Goal: Task Accomplishment & Management: Complete application form

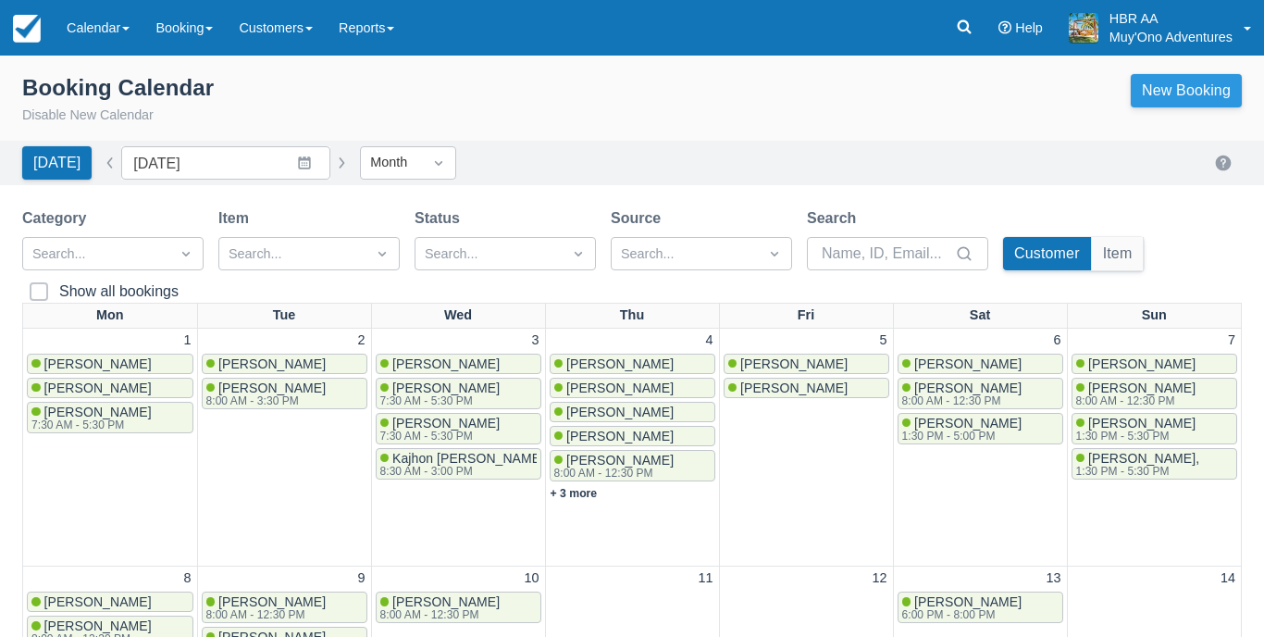
click at [1204, 81] on link "New Booking" at bounding box center [1186, 90] width 111 height 33
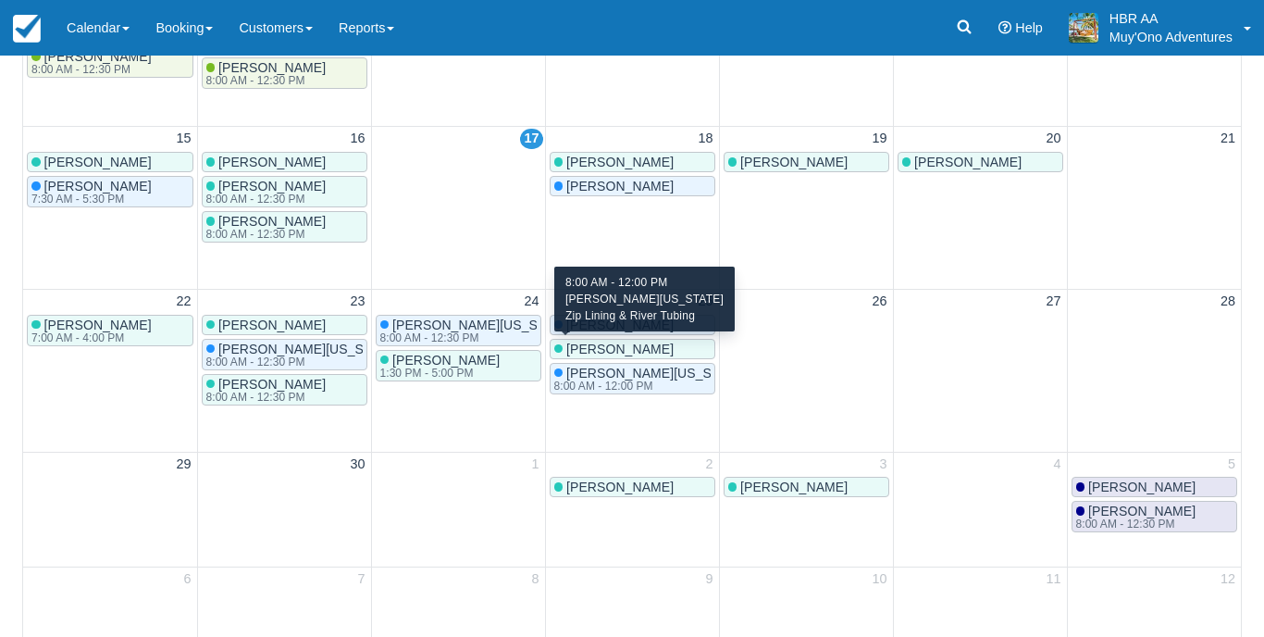
scroll to position [568, 0]
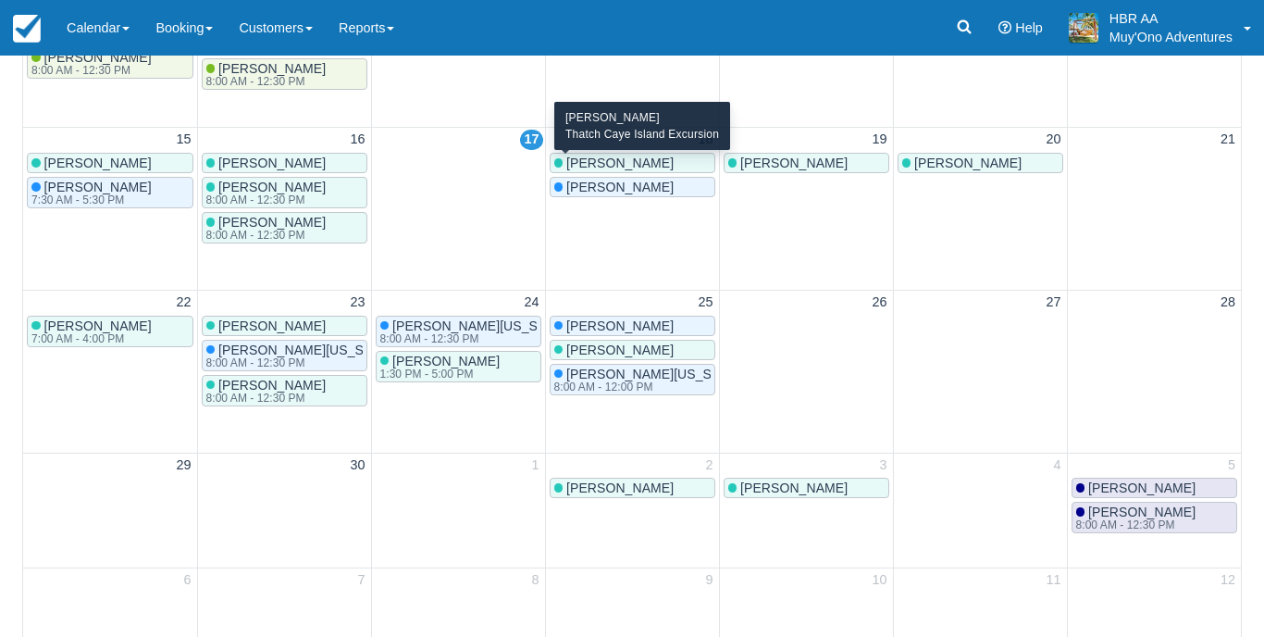
click at [587, 180] on span "Nico Ramsey" at bounding box center [619, 187] width 107 height 15
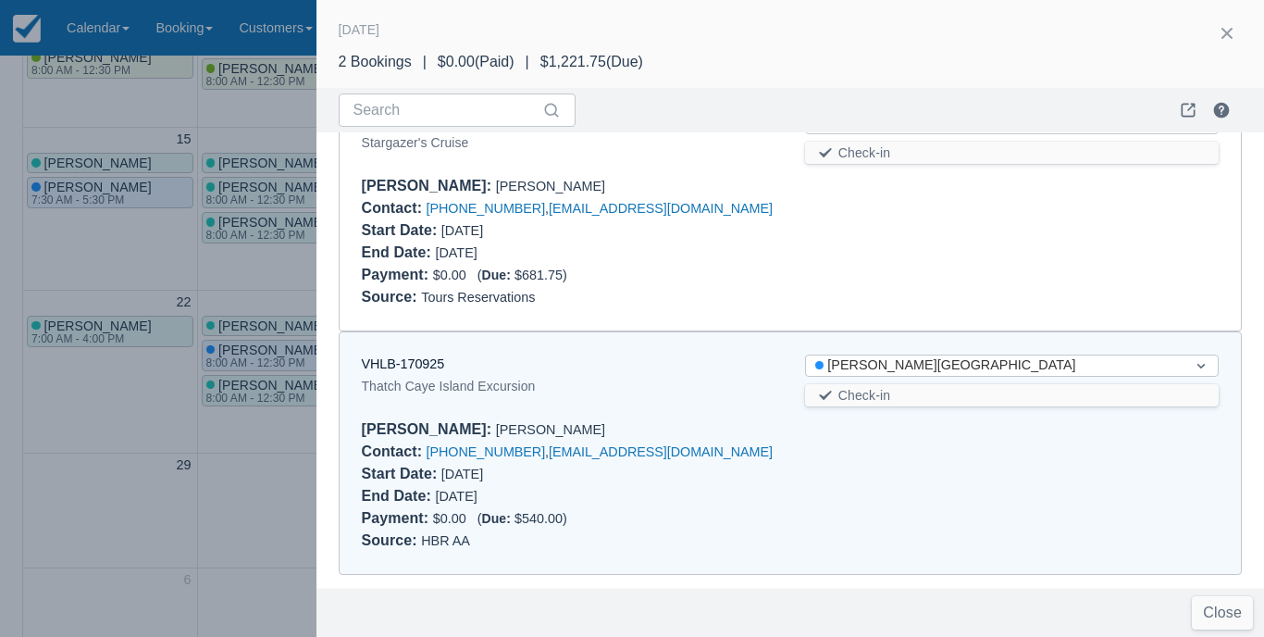
scroll to position [57, 0]
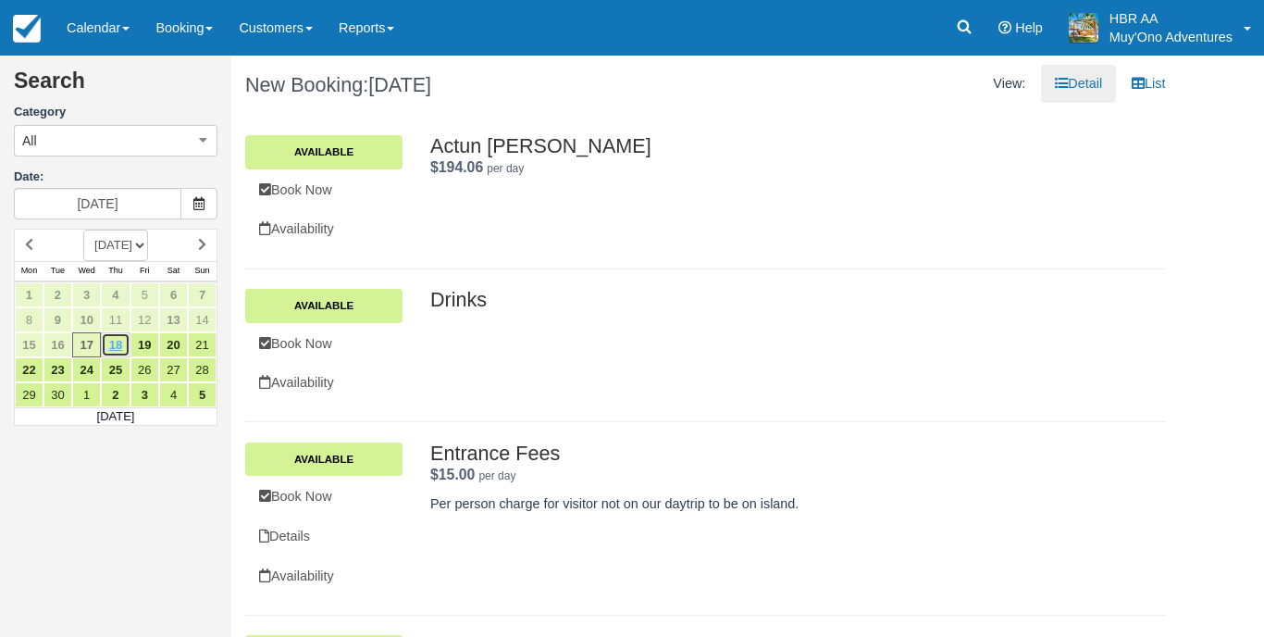
click at [119, 339] on link "18" at bounding box center [115, 344] width 29 height 25
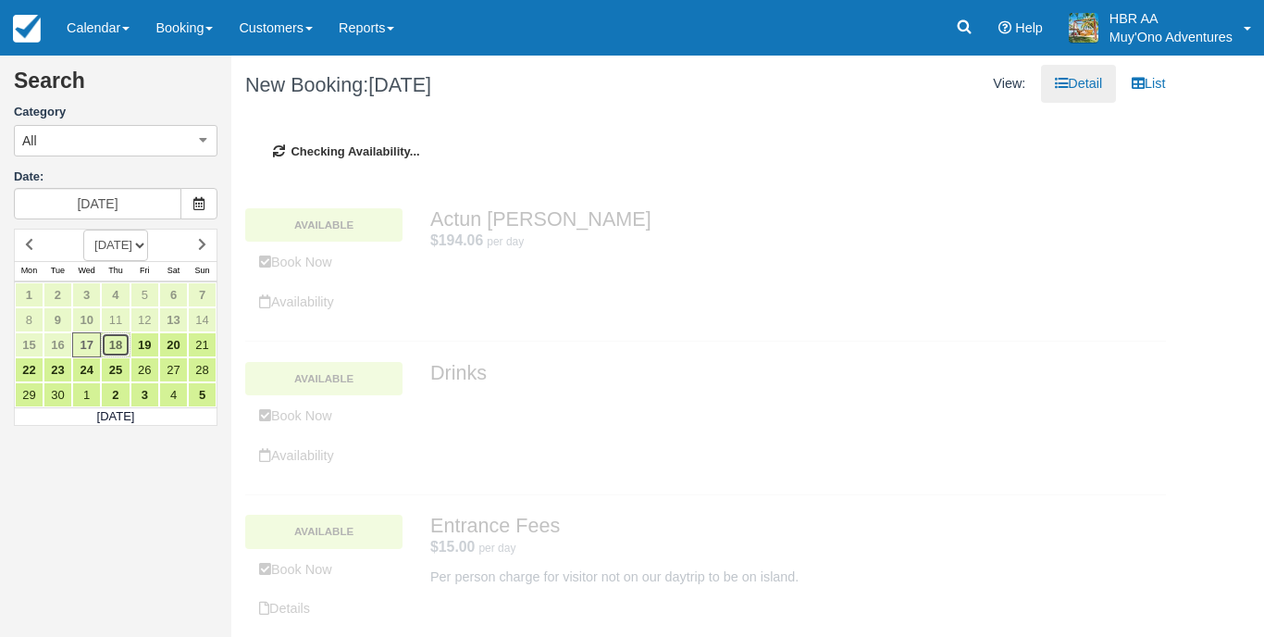
type input "[DATE]"
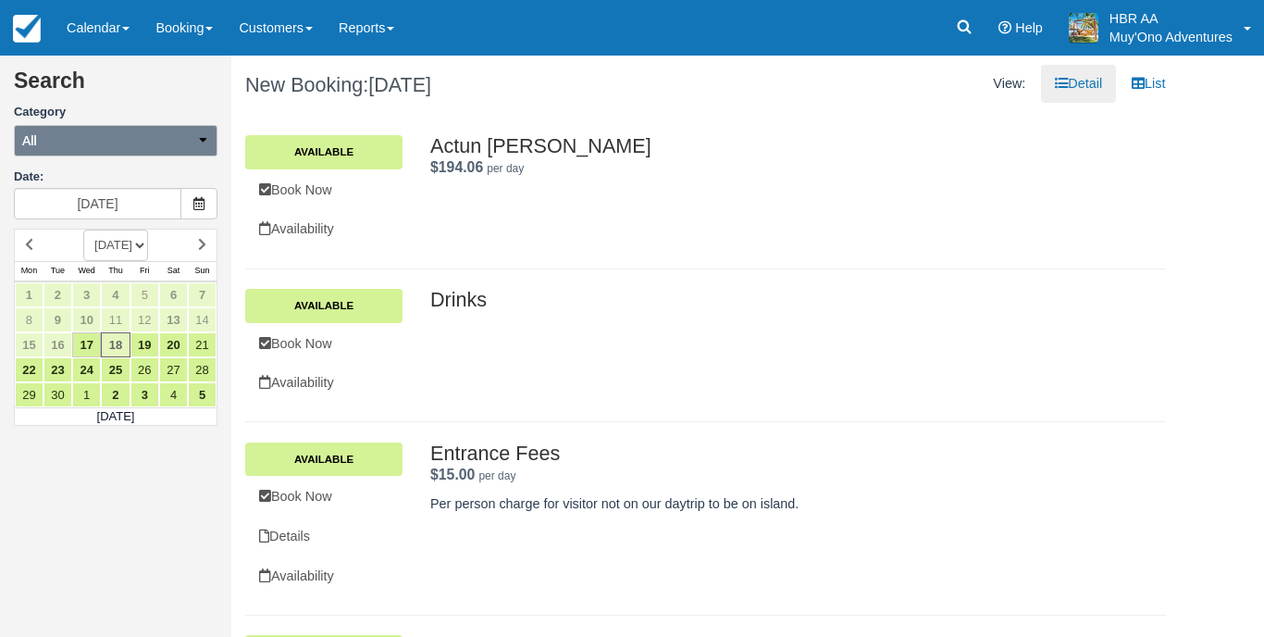
click at [202, 150] on button "All" at bounding box center [116, 140] width 204 height 31
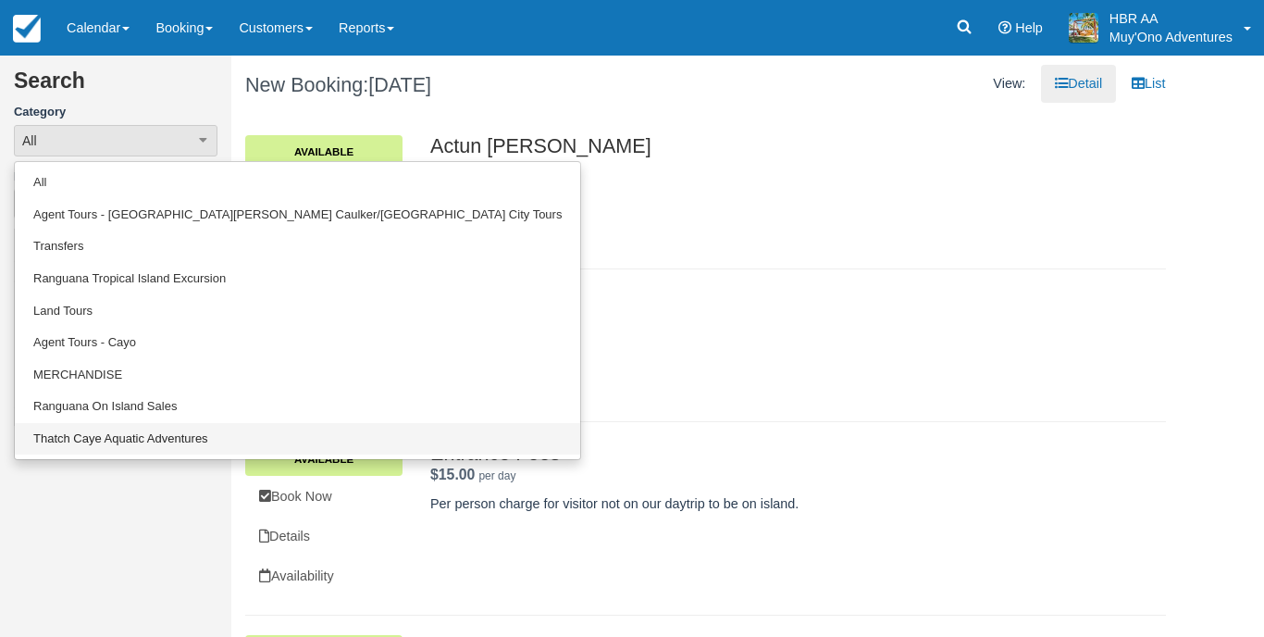
click at [160, 435] on link "Thatch Caye Aquatic Adventures" at bounding box center [297, 439] width 565 height 32
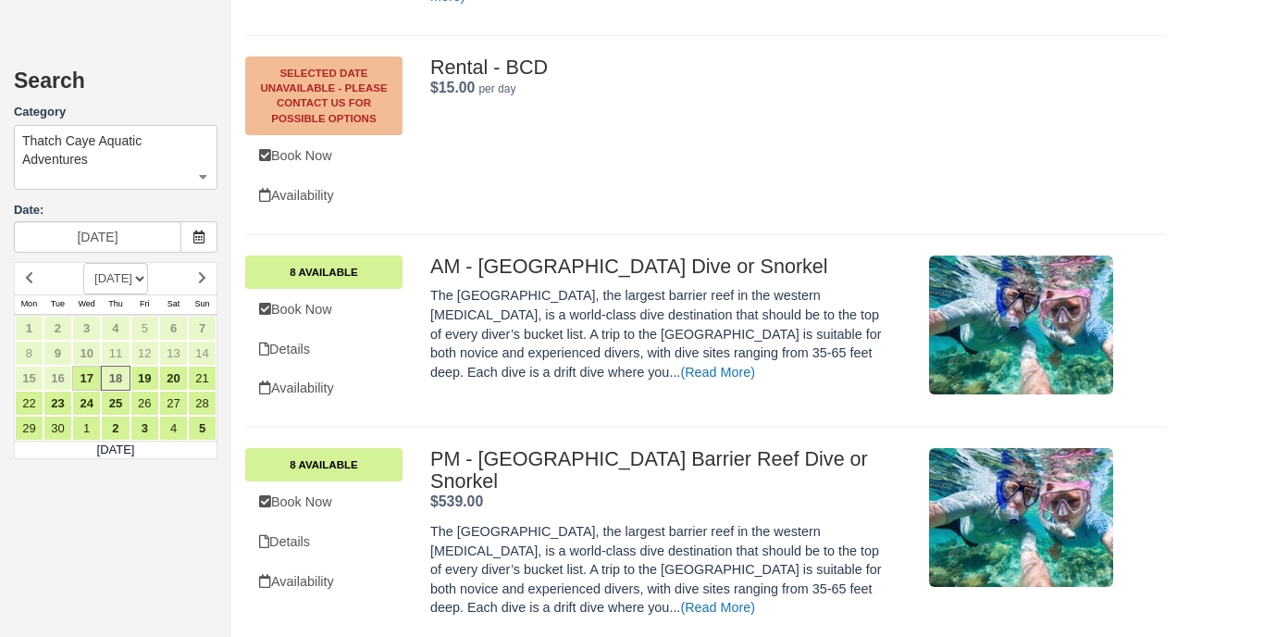
scroll to position [2098, 0]
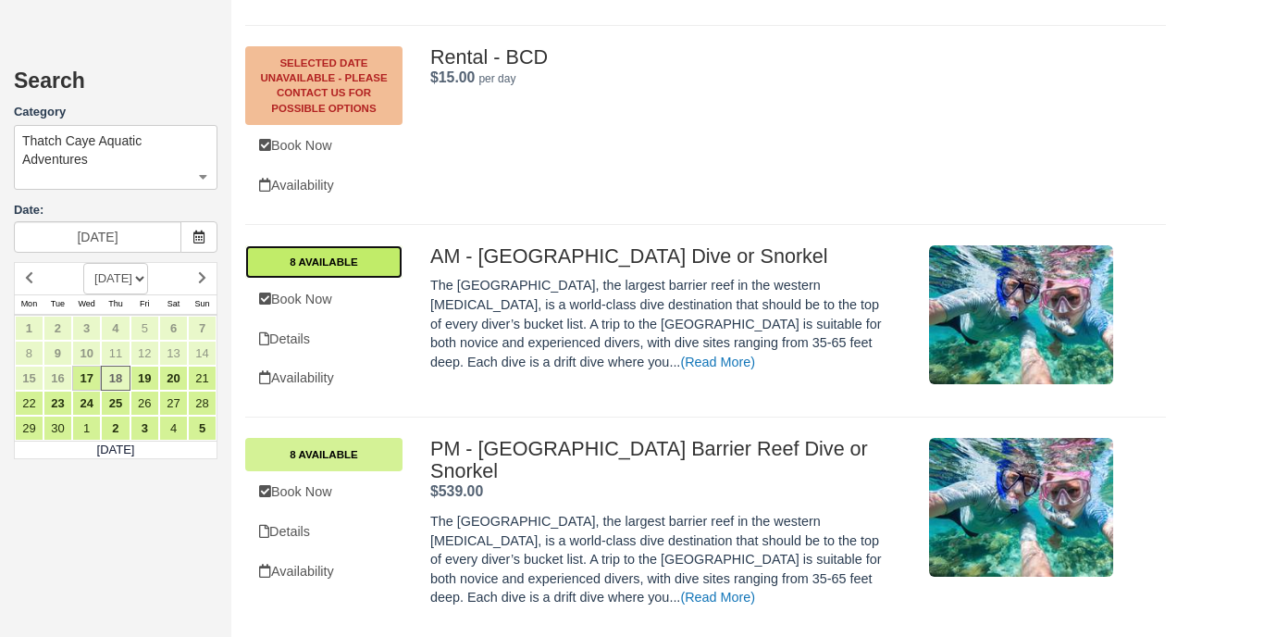
click at [341, 245] on link "8 Available" at bounding box center [323, 261] width 157 height 33
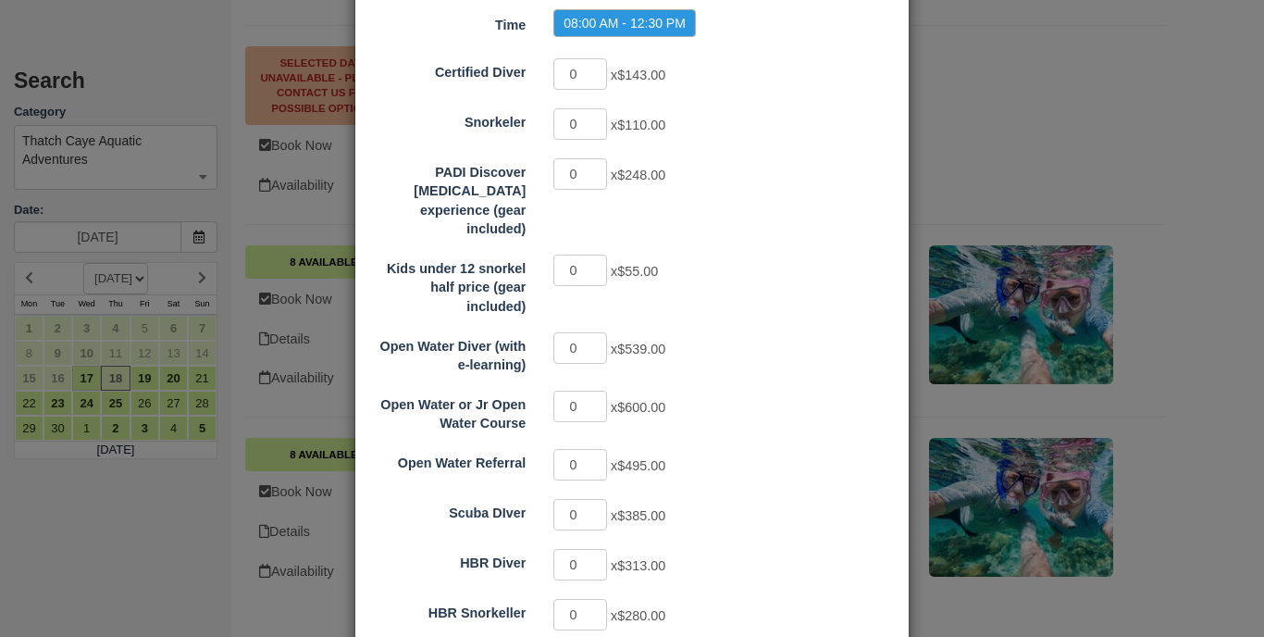
scroll to position [353, 0]
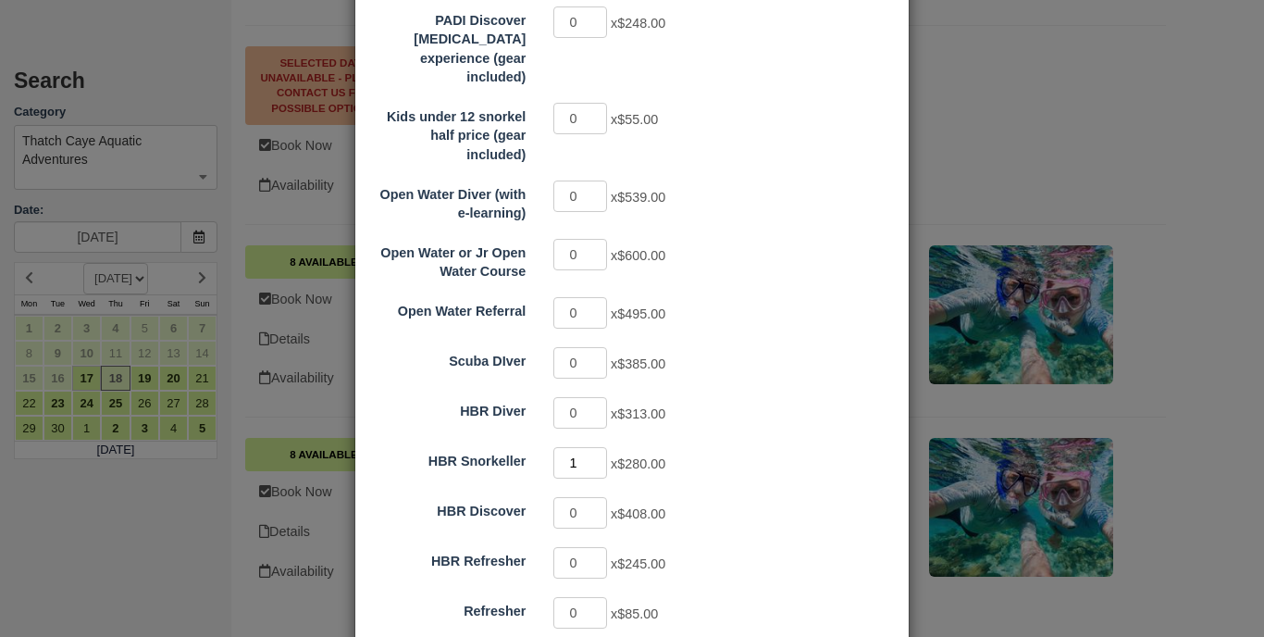
click at [600, 447] on input "1" at bounding box center [580, 462] width 54 height 31
type input "2"
click at [600, 447] on input "2" at bounding box center [580, 462] width 54 height 31
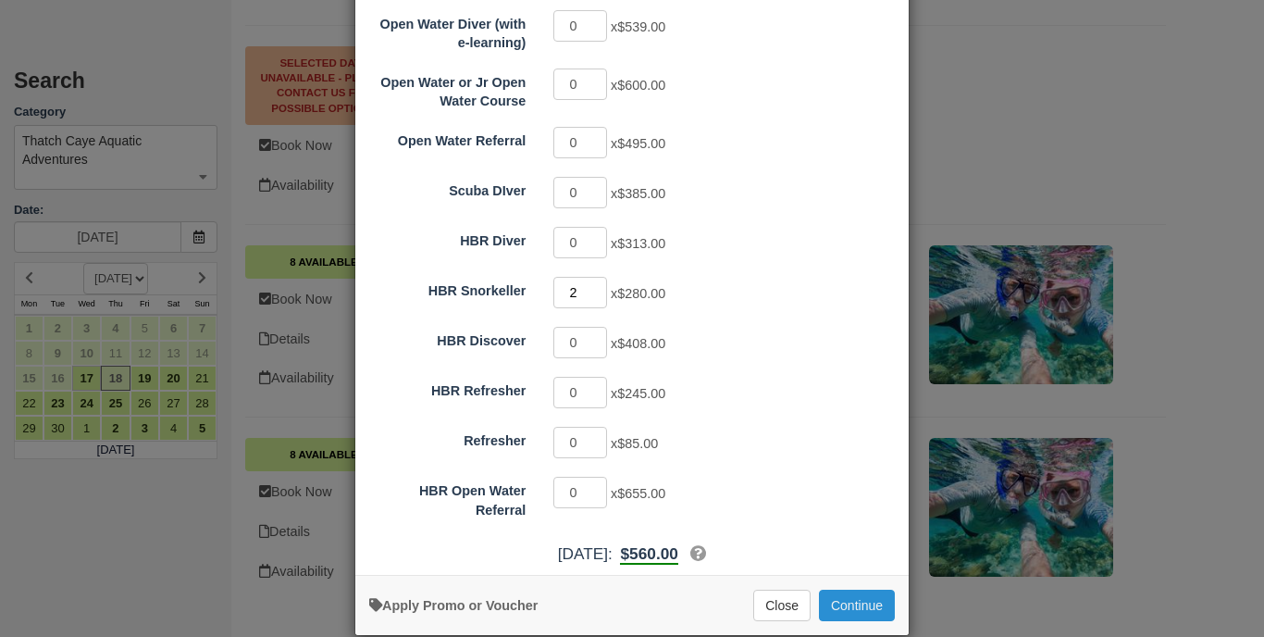
scroll to position [522, 0]
click at [855, 590] on button "Continue" at bounding box center [857, 605] width 76 height 31
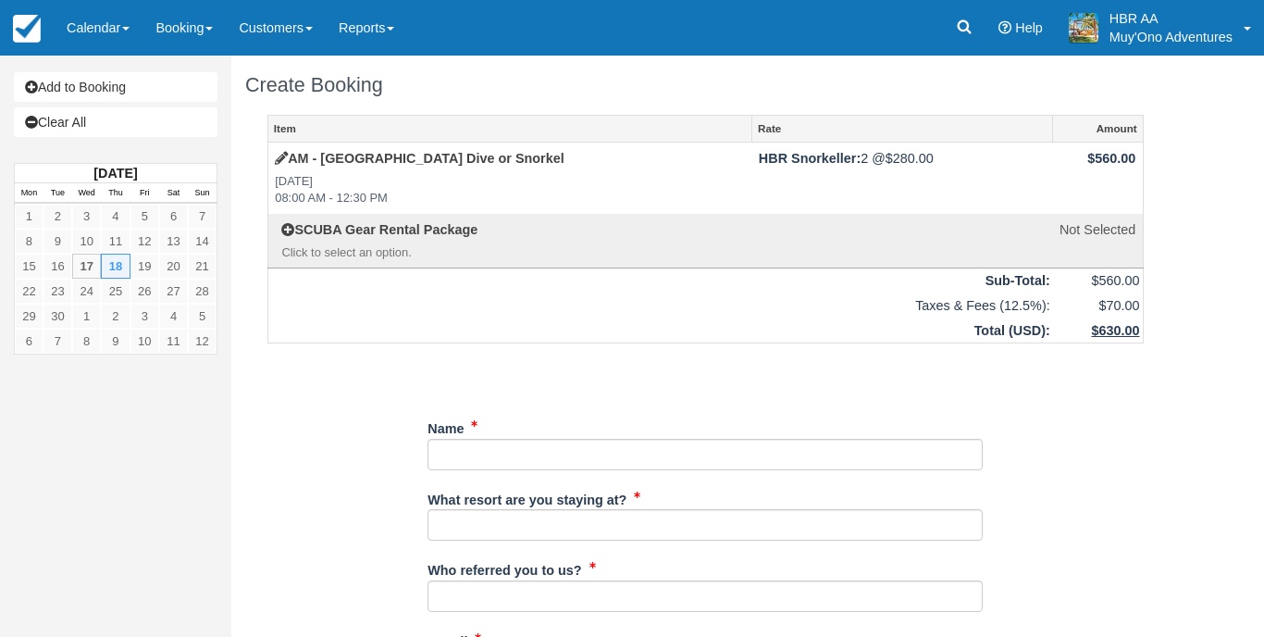
scroll to position [25, 0]
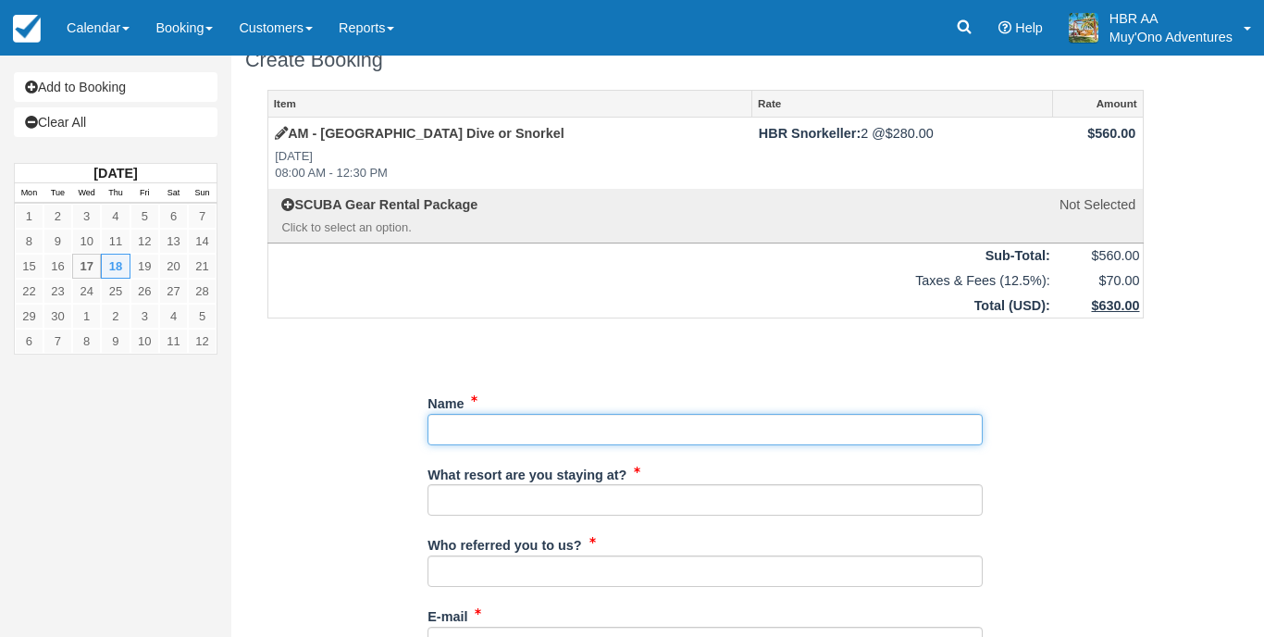
paste input "Capelle, Micaela"
click at [487, 429] on input "Name" at bounding box center [705, 429] width 555 height 31
drag, startPoint x: 486, startPoint y: 424, endPoint x: 561, endPoint y: 432, distance: 75.4
click at [562, 430] on input "Name" at bounding box center [705, 429] width 555 height 31
click at [432, 425] on input "Name" at bounding box center [705, 429] width 555 height 31
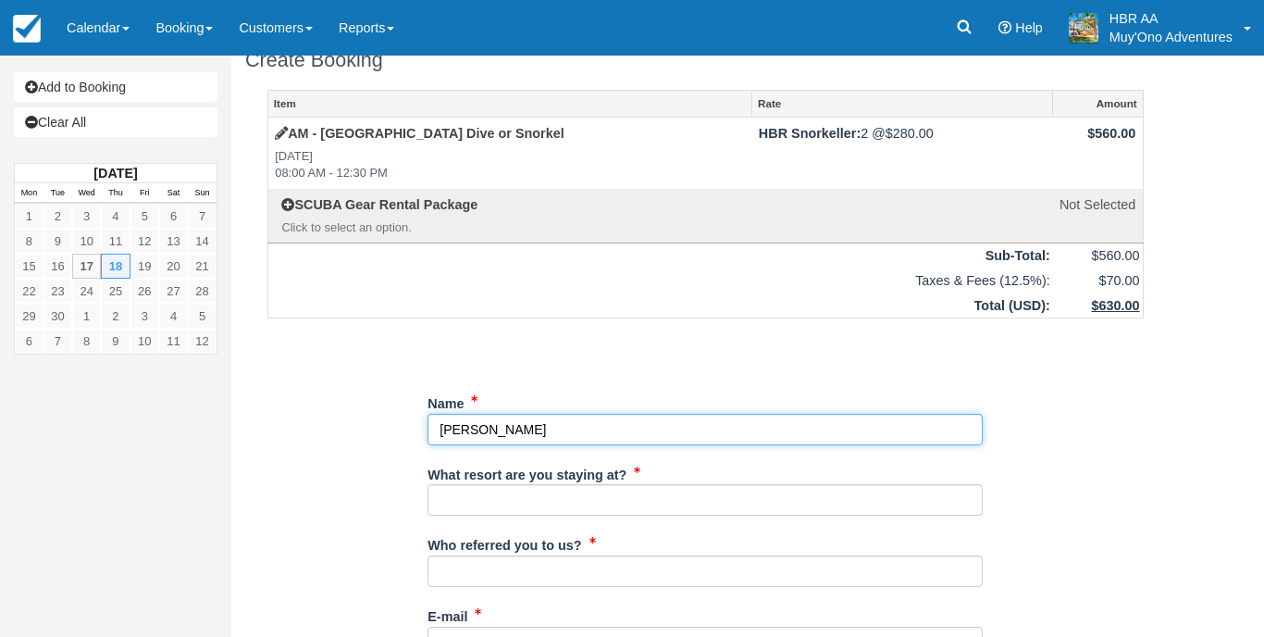
click at [436, 428] on input "Name" at bounding box center [705, 429] width 555 height 31
paste input "Micaela"
type input "[PERSON_NAME]"
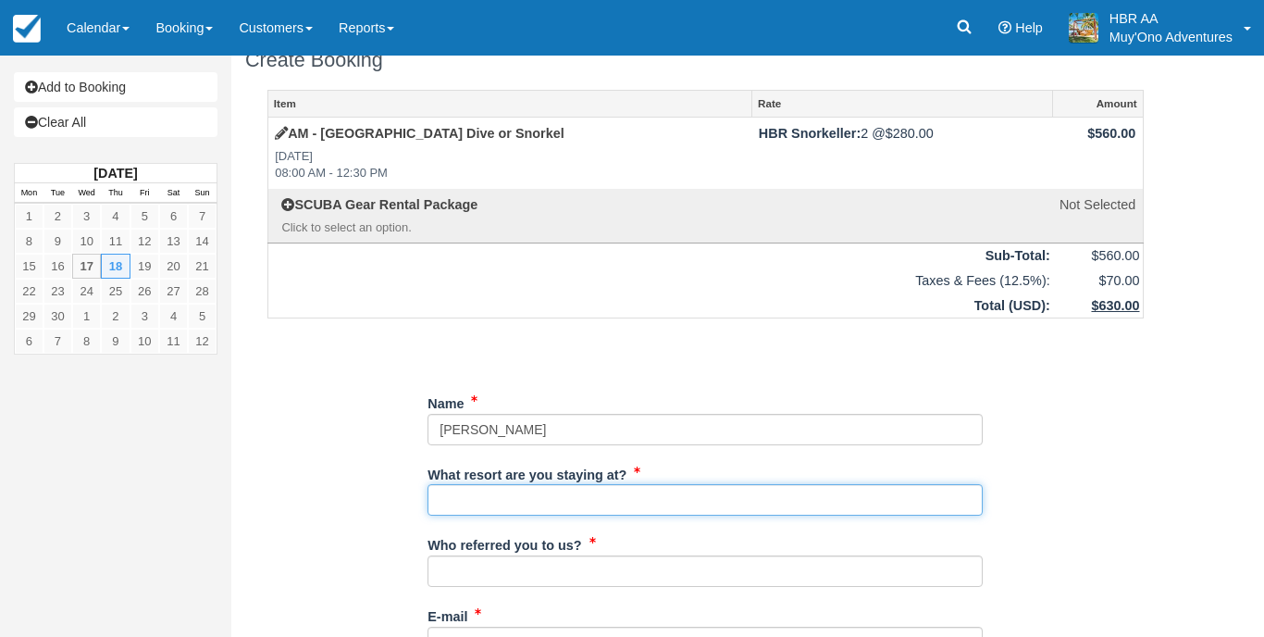
click at [707, 494] on input "What resort are you staying at?" at bounding box center [705, 499] width 555 height 31
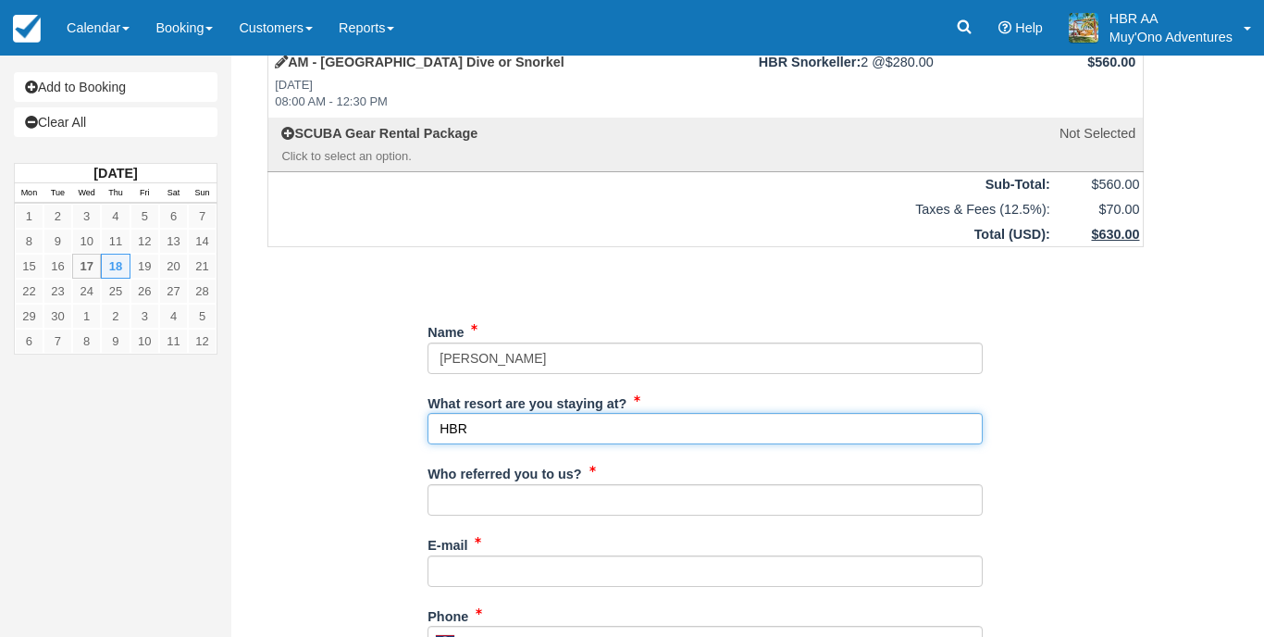
scroll to position [155, 0]
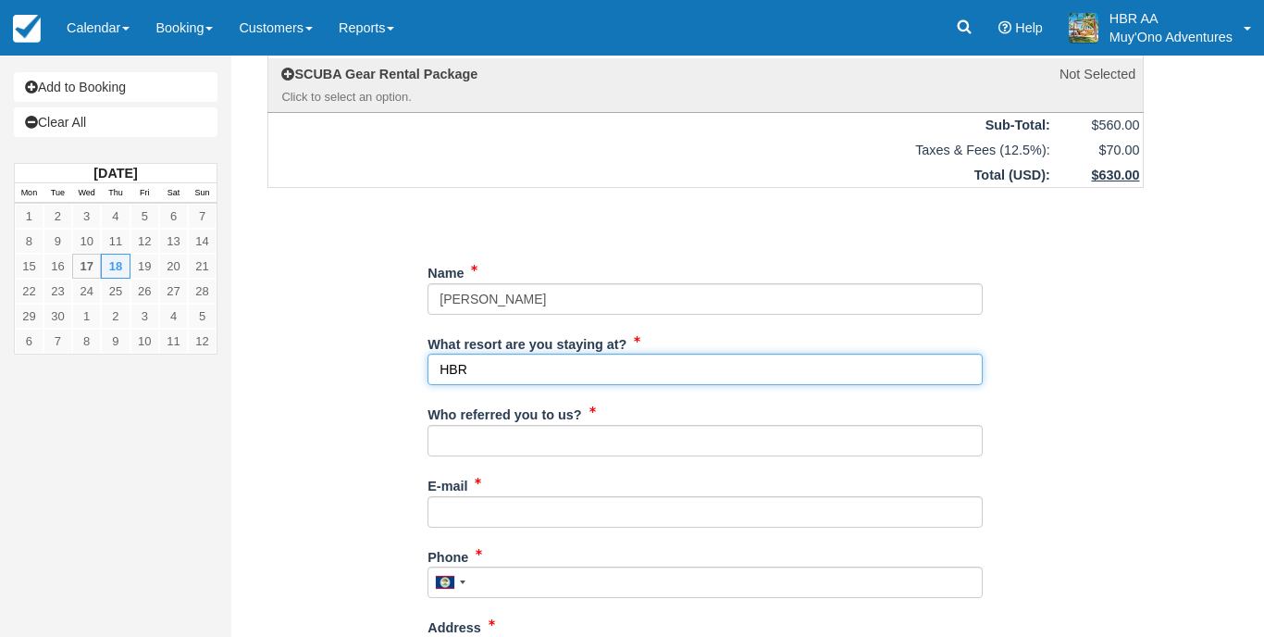
type input "HBR"
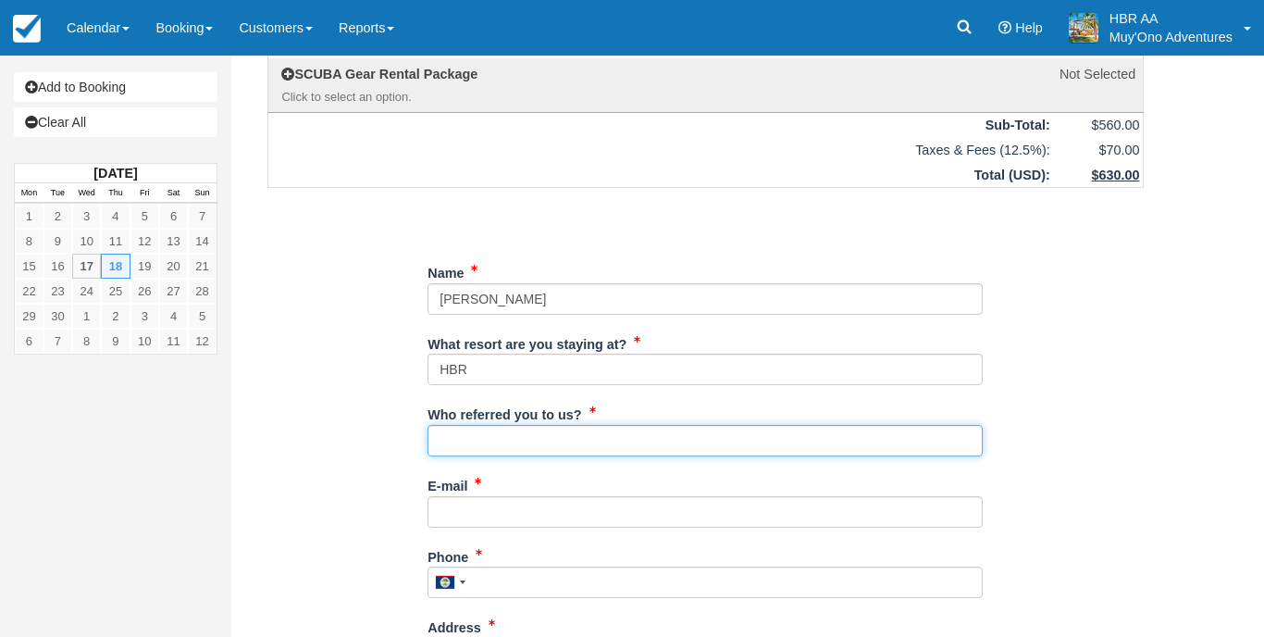
click at [596, 436] on input "Who referred you to us?" at bounding box center [705, 440] width 555 height 31
type input "K.C"
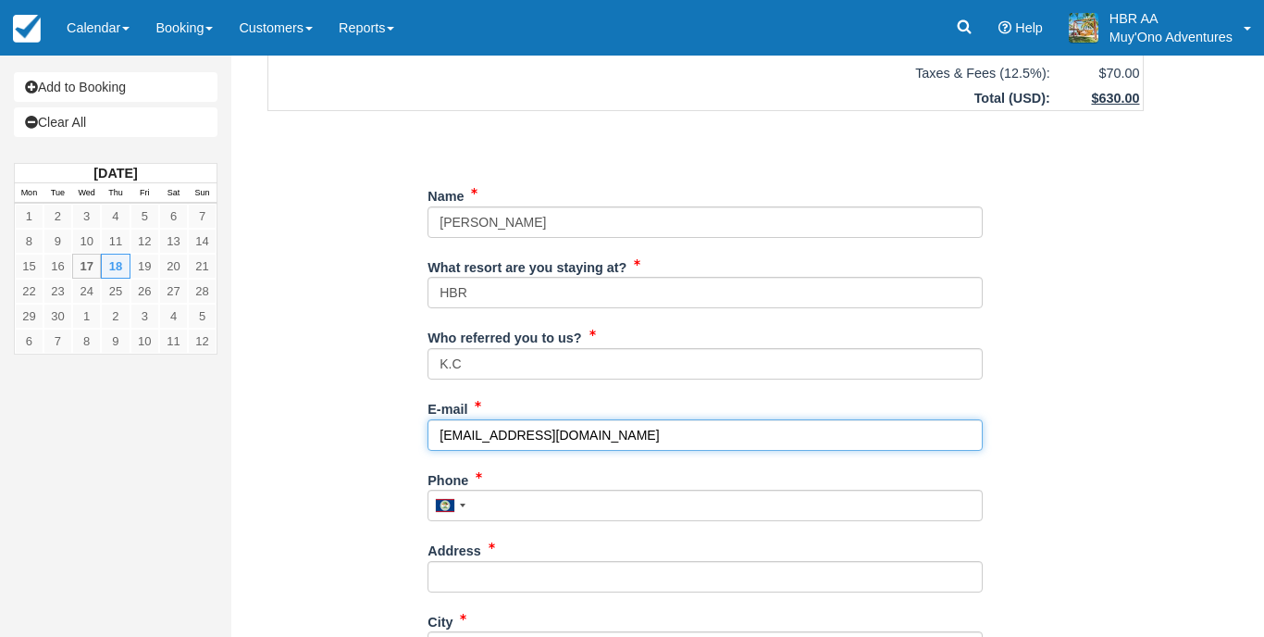
scroll to position [236, 0]
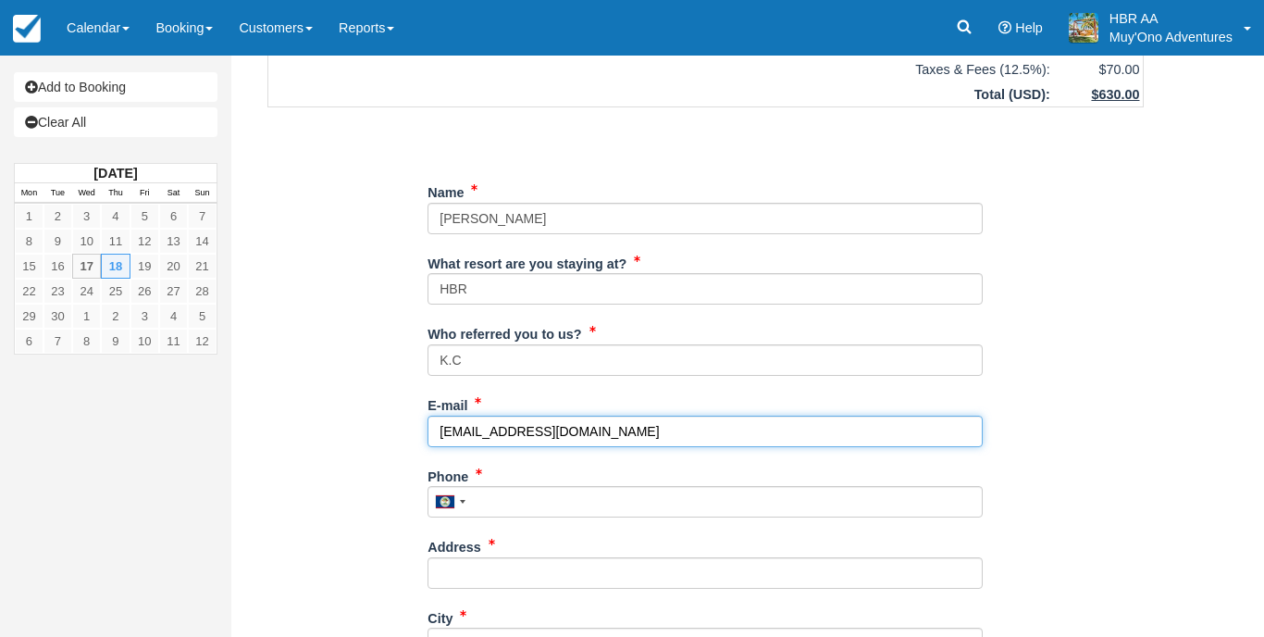
type input "[EMAIL_ADDRESS][DOMAIN_NAME]"
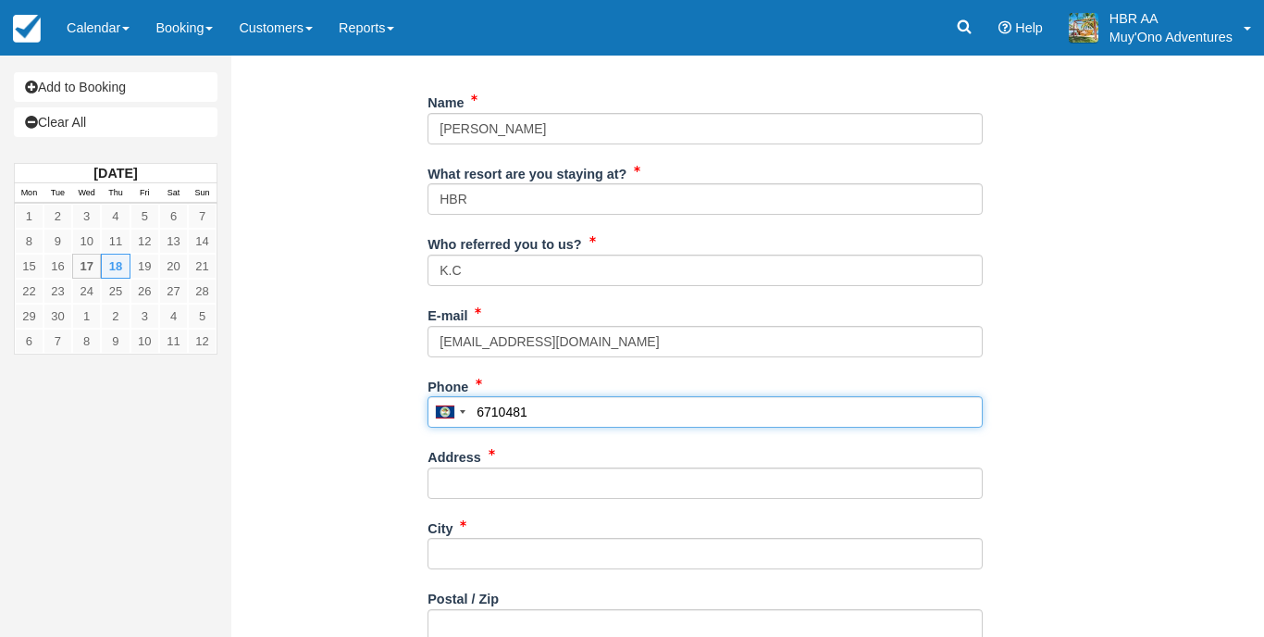
scroll to position [403, 0]
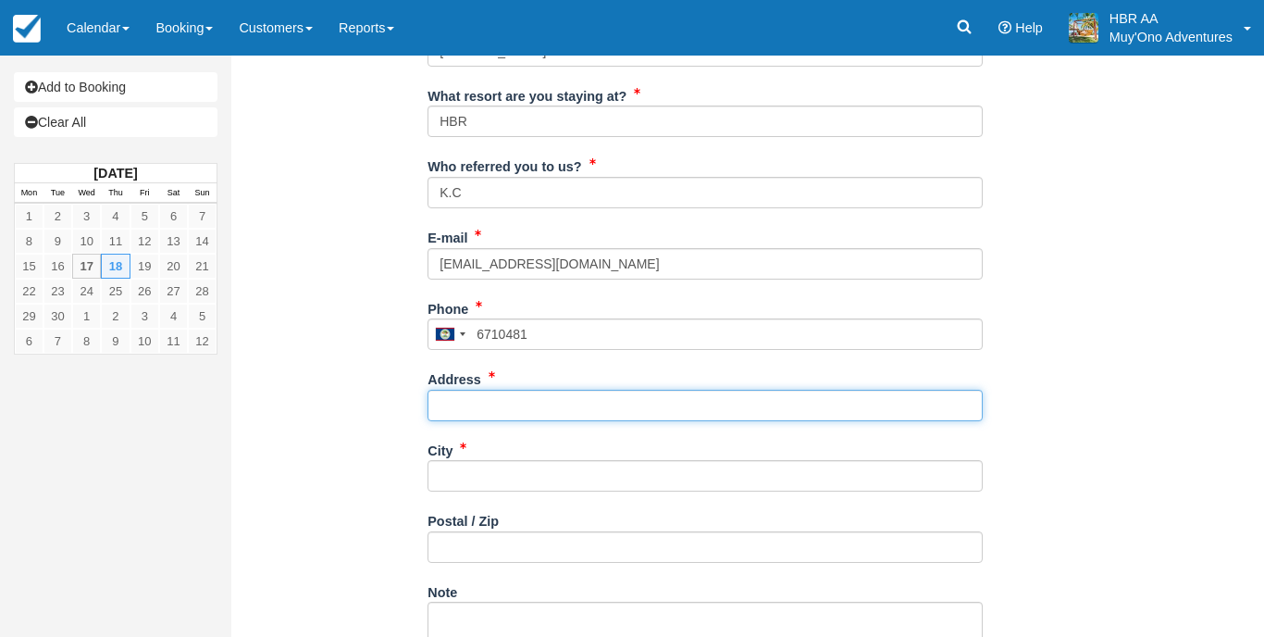
type input "671-0481"
type input "[PERSON_NAME]"
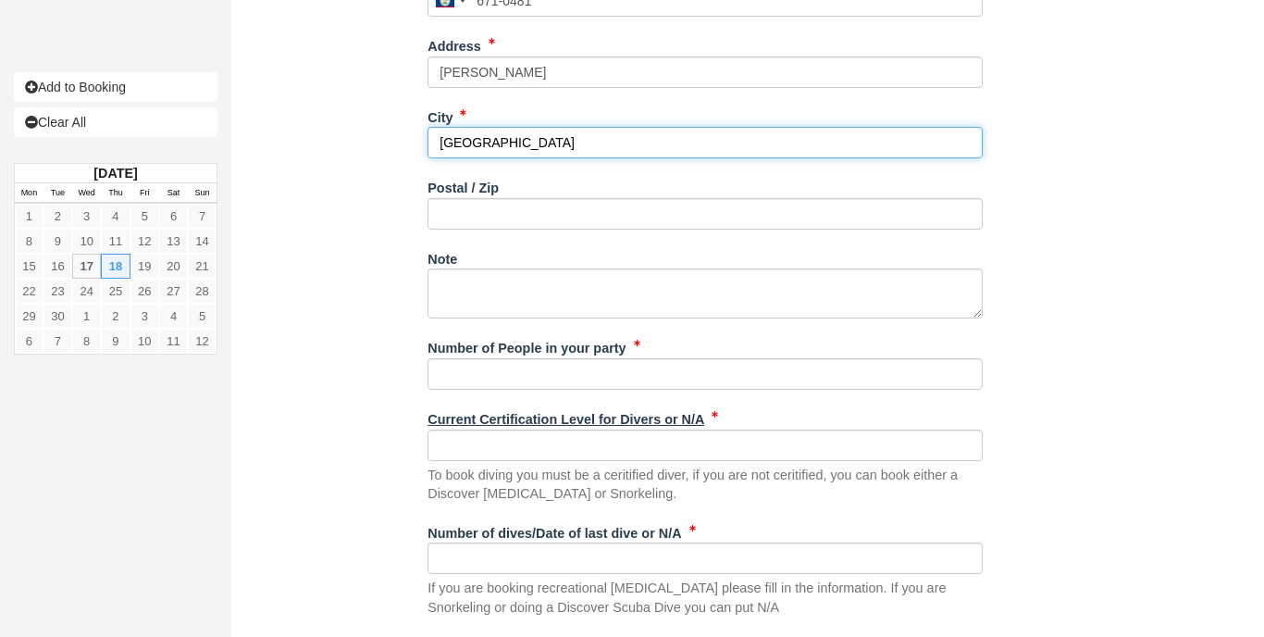
scroll to position [758, 0]
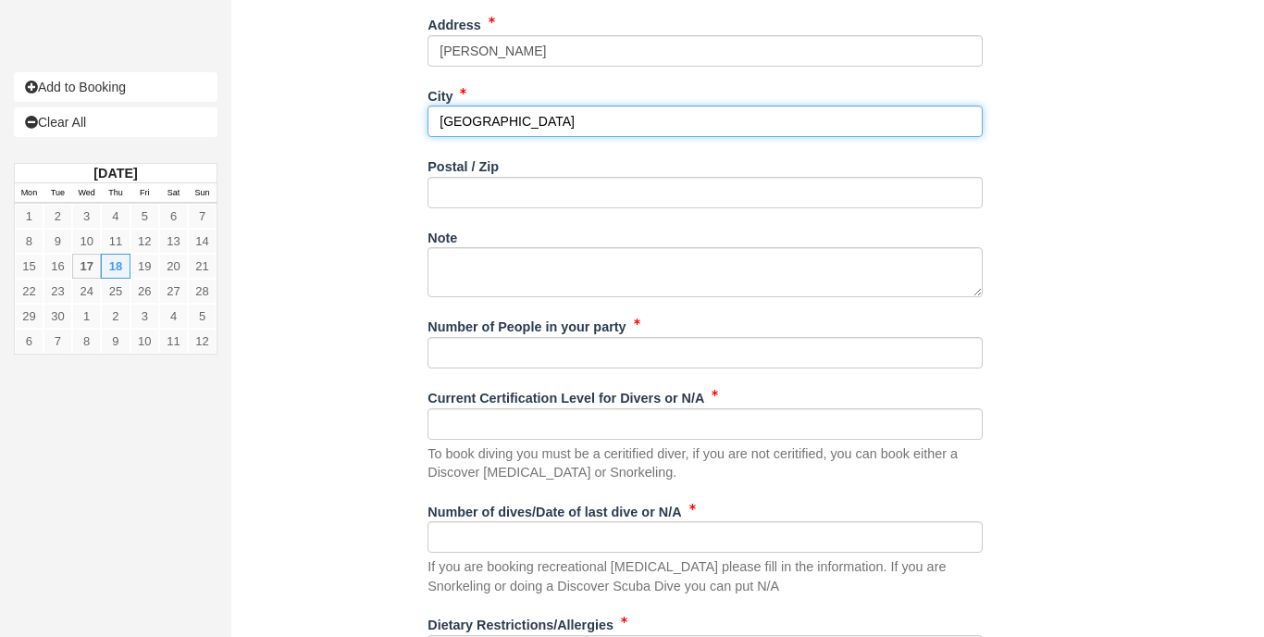
type input "[GEOGRAPHIC_DATA]"
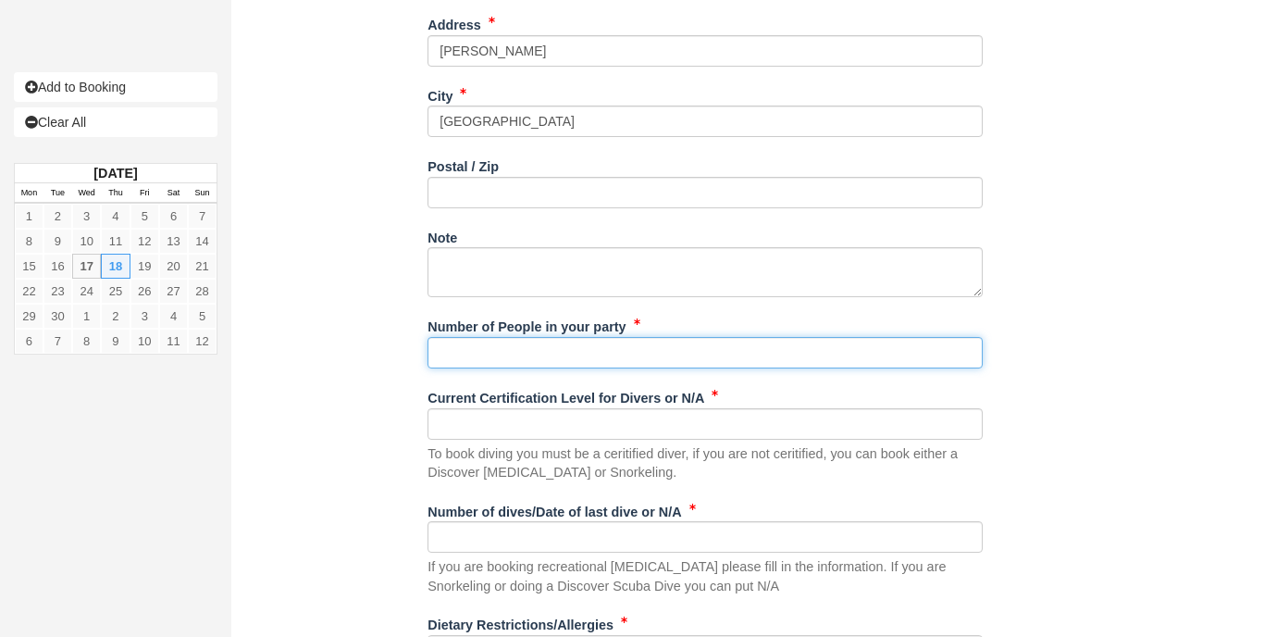
click at [515, 347] on input "Number of People in your party" at bounding box center [705, 352] width 555 height 31
type input "2px"
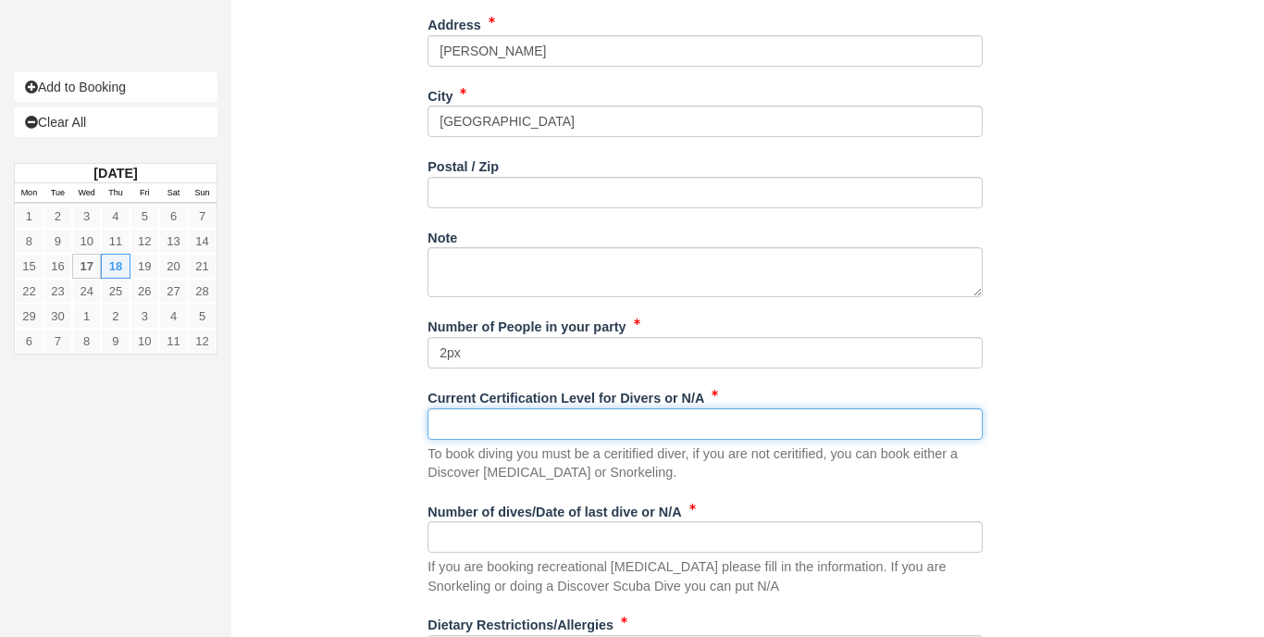
click at [538, 420] on input "Current Certification Level for Divers or N/A" at bounding box center [705, 423] width 555 height 31
type input "n"
type input "N/A"
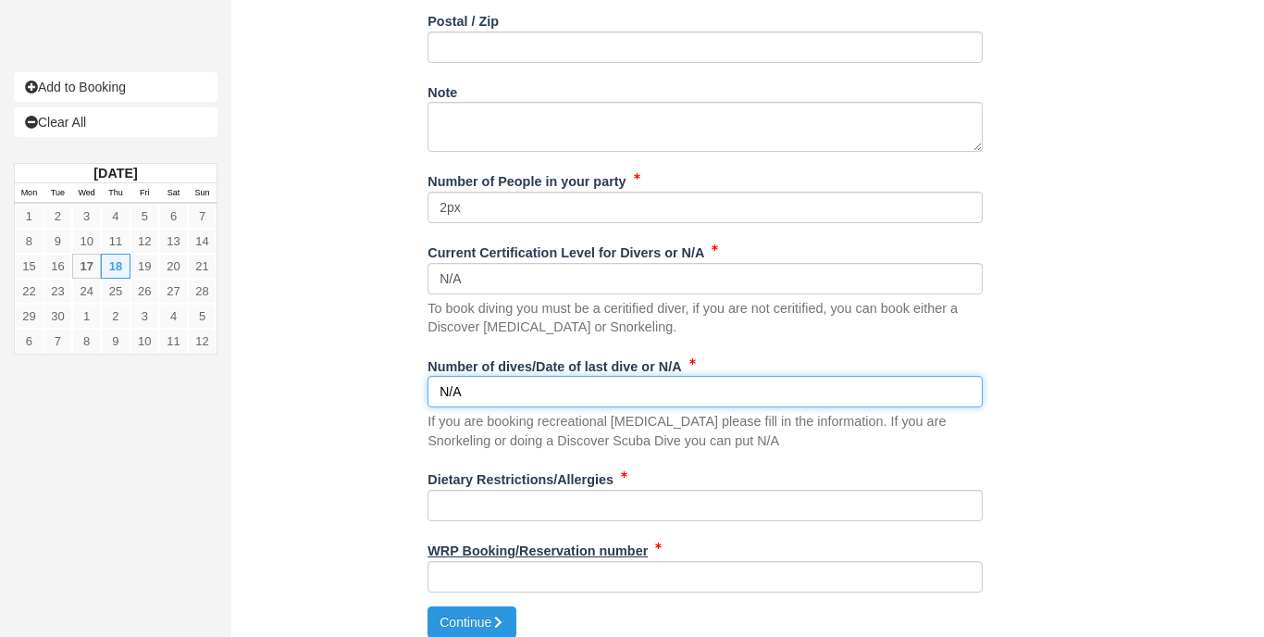
scroll to position [902, 0]
type input "N/A"
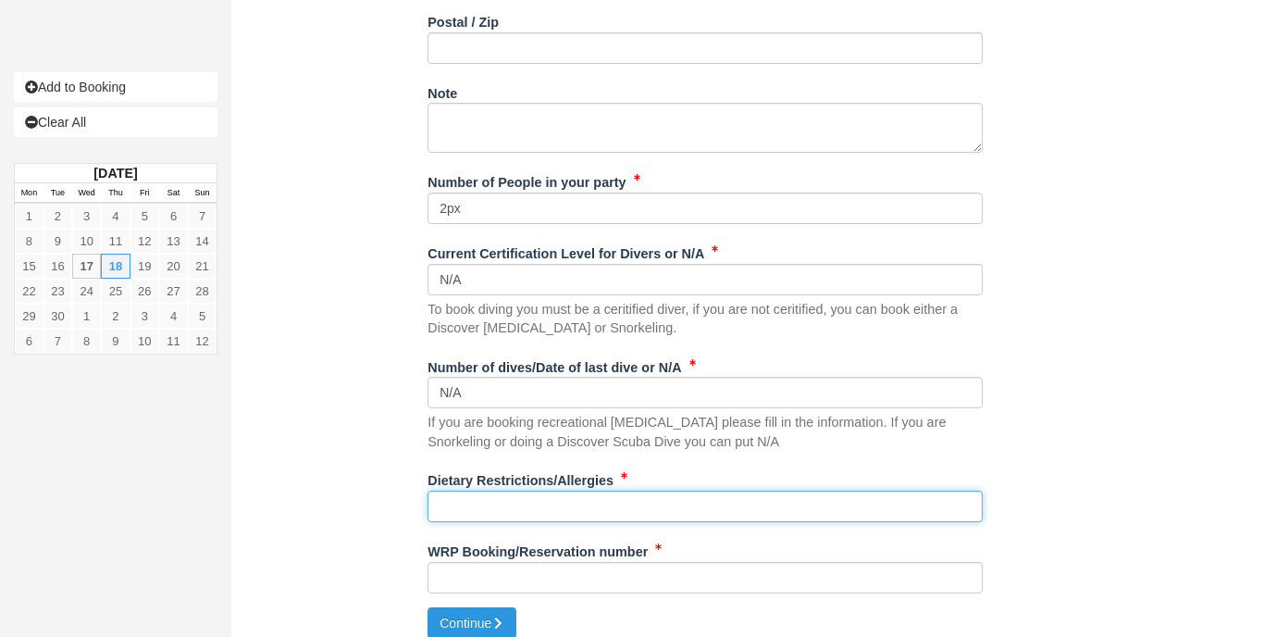
click at [508, 491] on input "Dietary Restrictions/Allergies" at bounding box center [705, 505] width 555 height 31
type input "N/A"
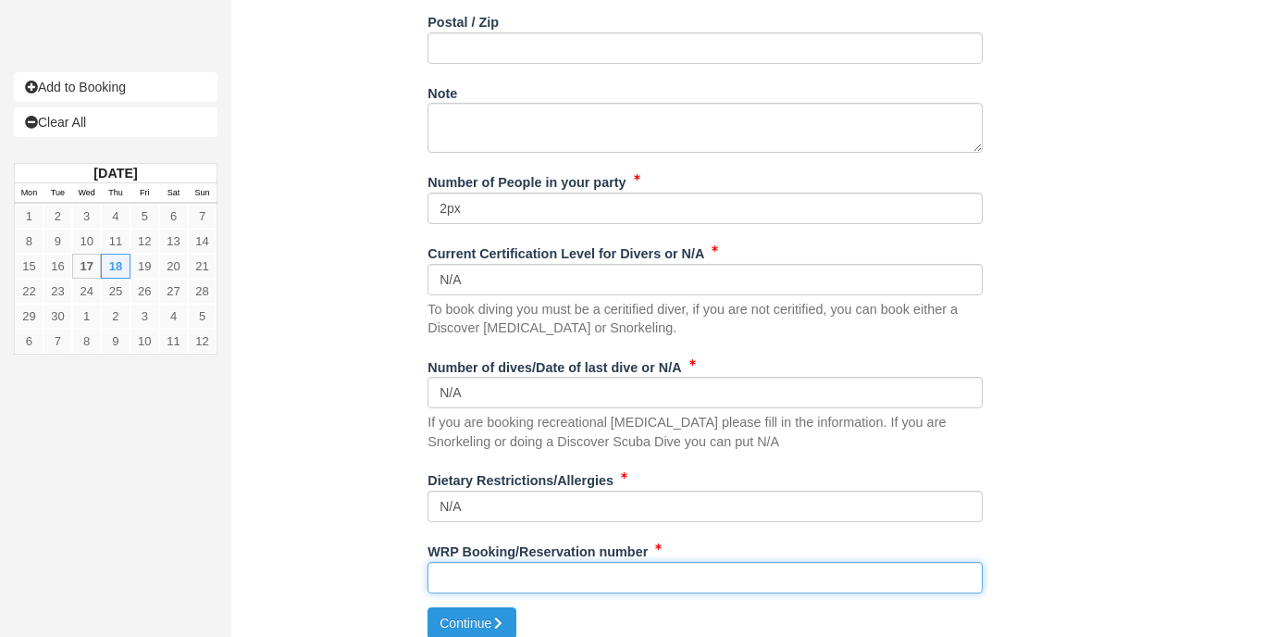
click at [595, 563] on input "WRP Booking/Reservation number" at bounding box center [705, 577] width 555 height 31
click at [674, 562] on input "WRP Booking/Reservation number" at bounding box center [705, 577] width 555 height 31
paste input "HMJ4ED442C"
type input "HMJ4ED442C"
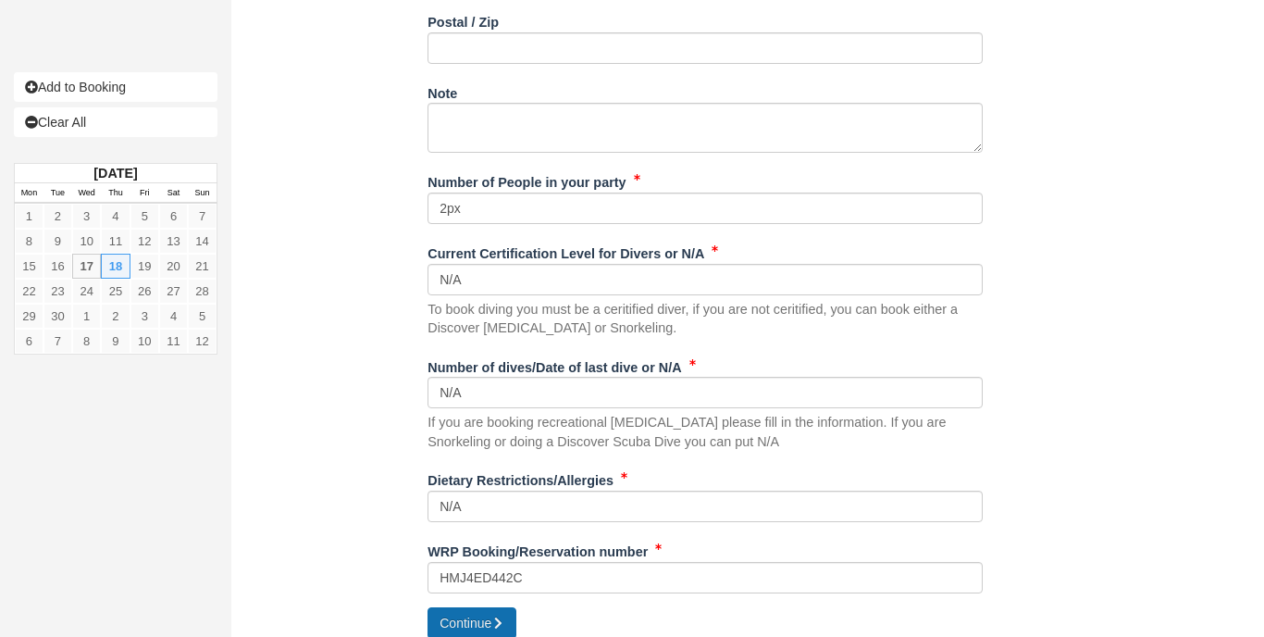
click at [495, 615] on button "Continue" at bounding box center [472, 622] width 89 height 31
type input "+5016710481"
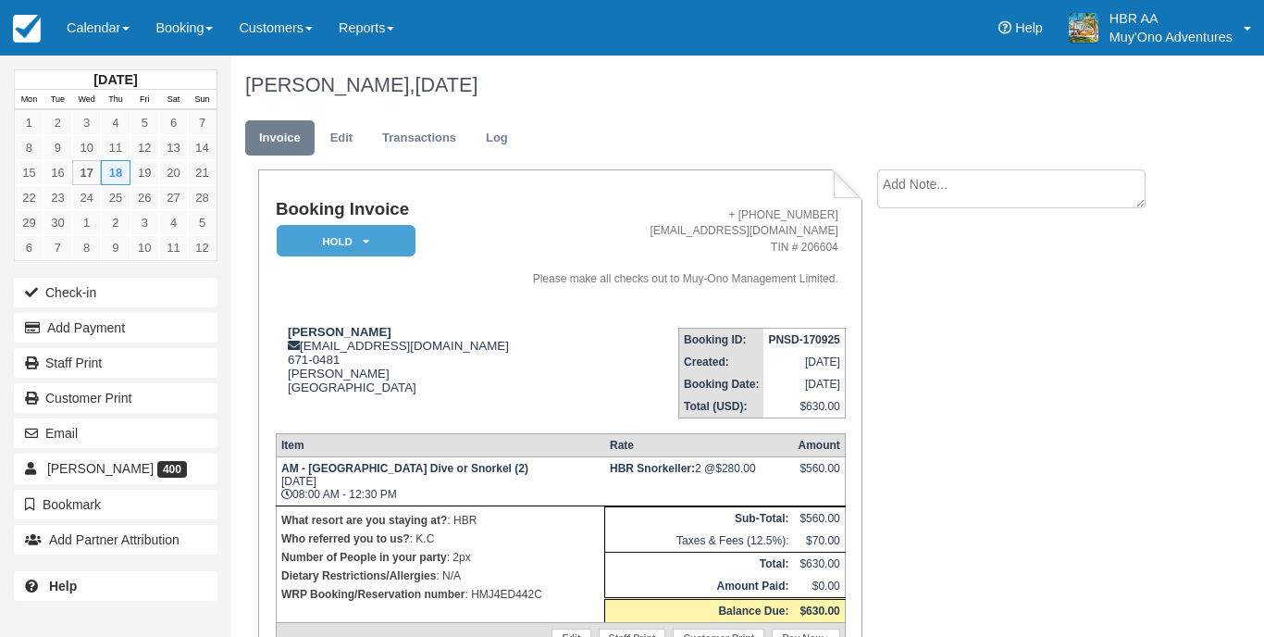
click at [368, 244] on icon at bounding box center [366, 241] width 6 height 11
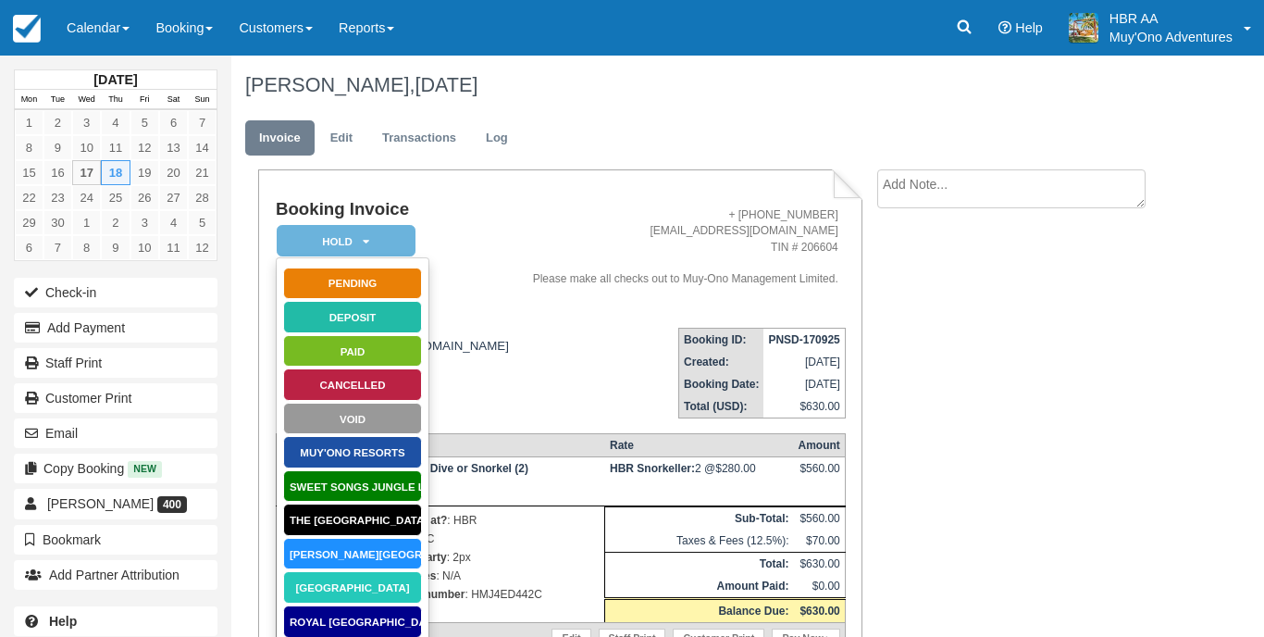
click at [368, 548] on link "Hopkins Bay Resort" at bounding box center [352, 554] width 139 height 32
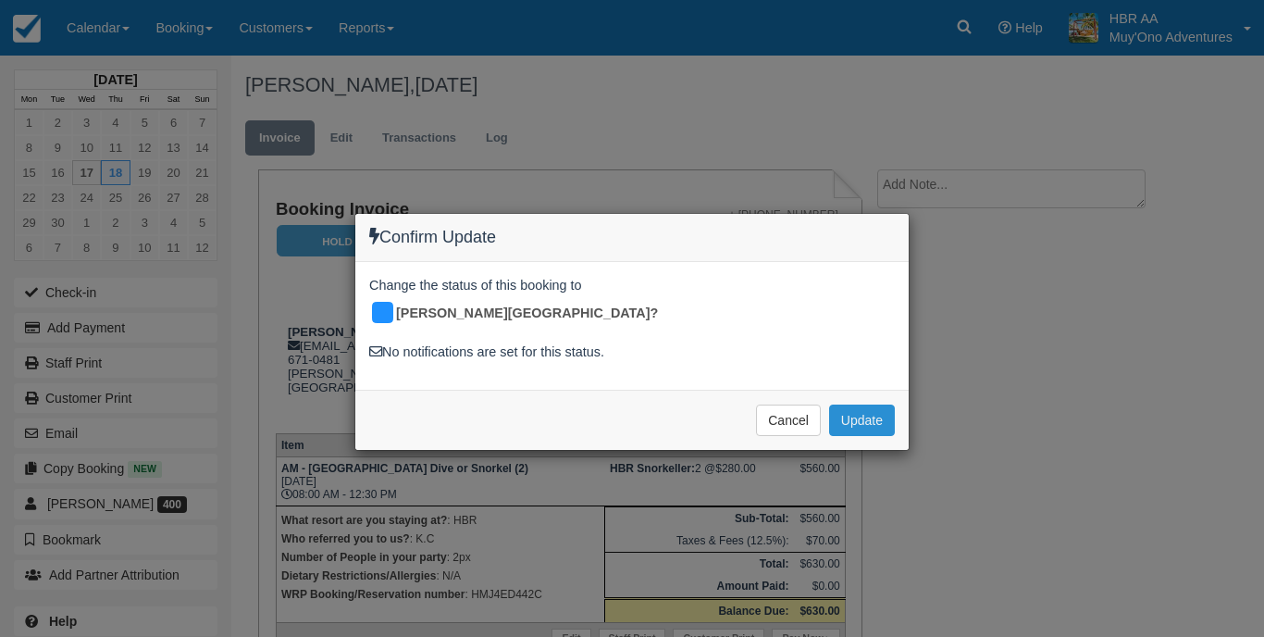
click at [858, 404] on button "Update" at bounding box center [862, 419] width 66 height 31
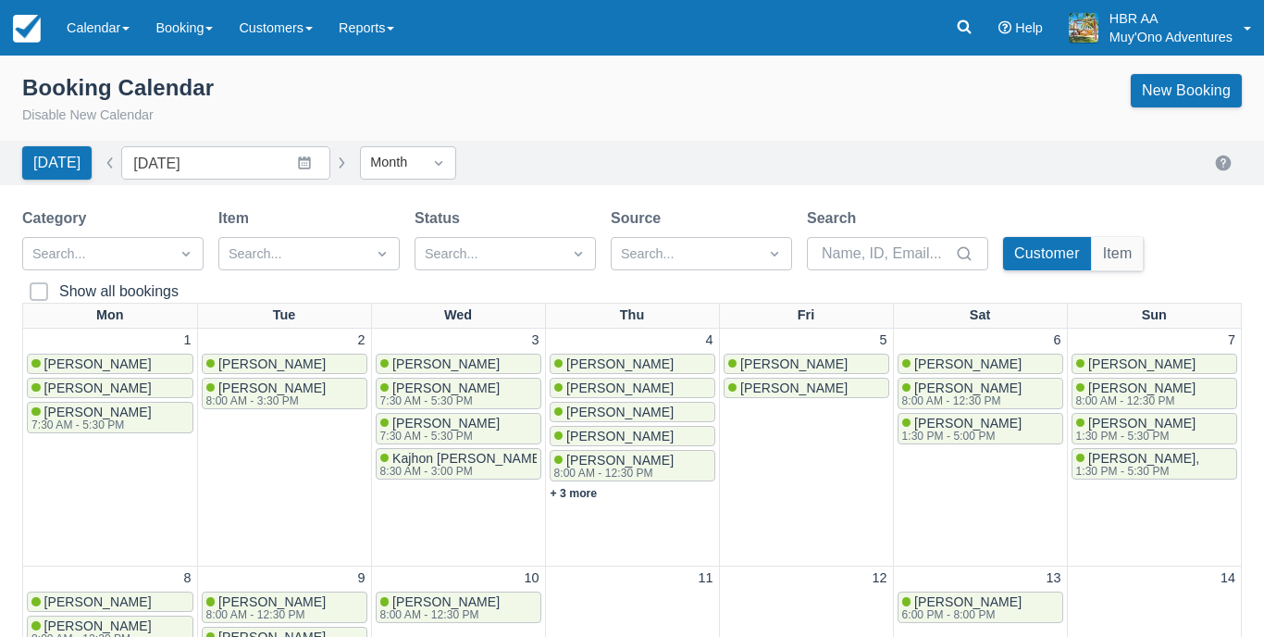
scroll to position [568, 0]
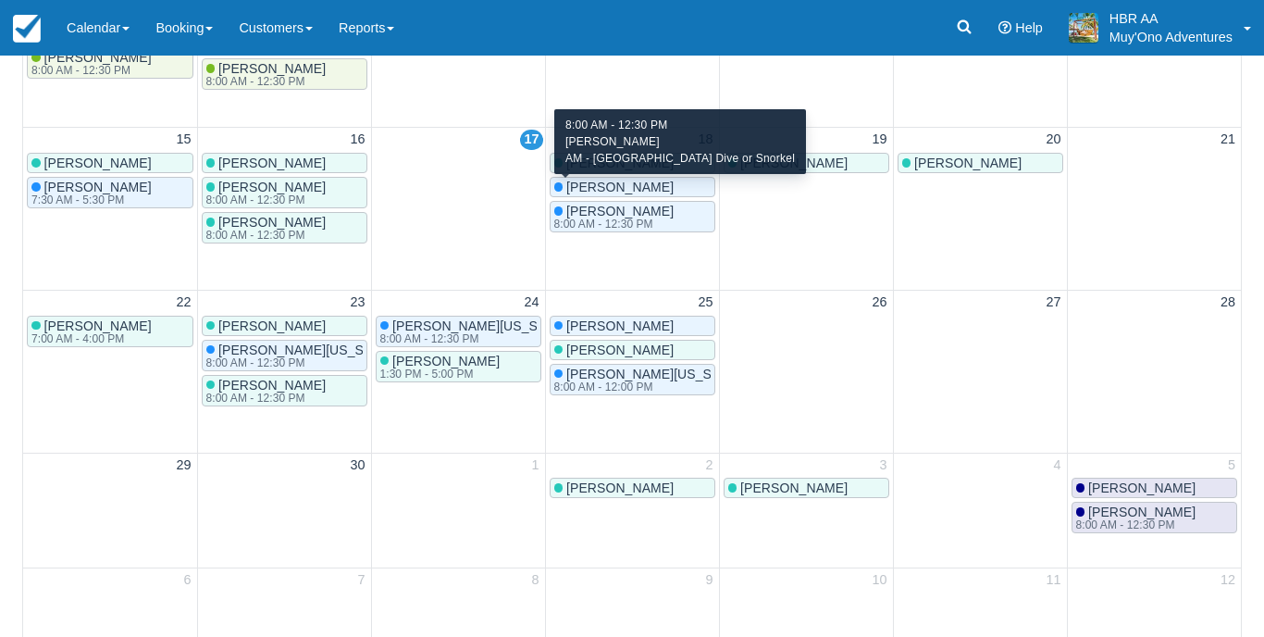
click at [669, 206] on div "[PERSON_NAME] 8:00 AM - 12:30 PM" at bounding box center [632, 217] width 156 height 26
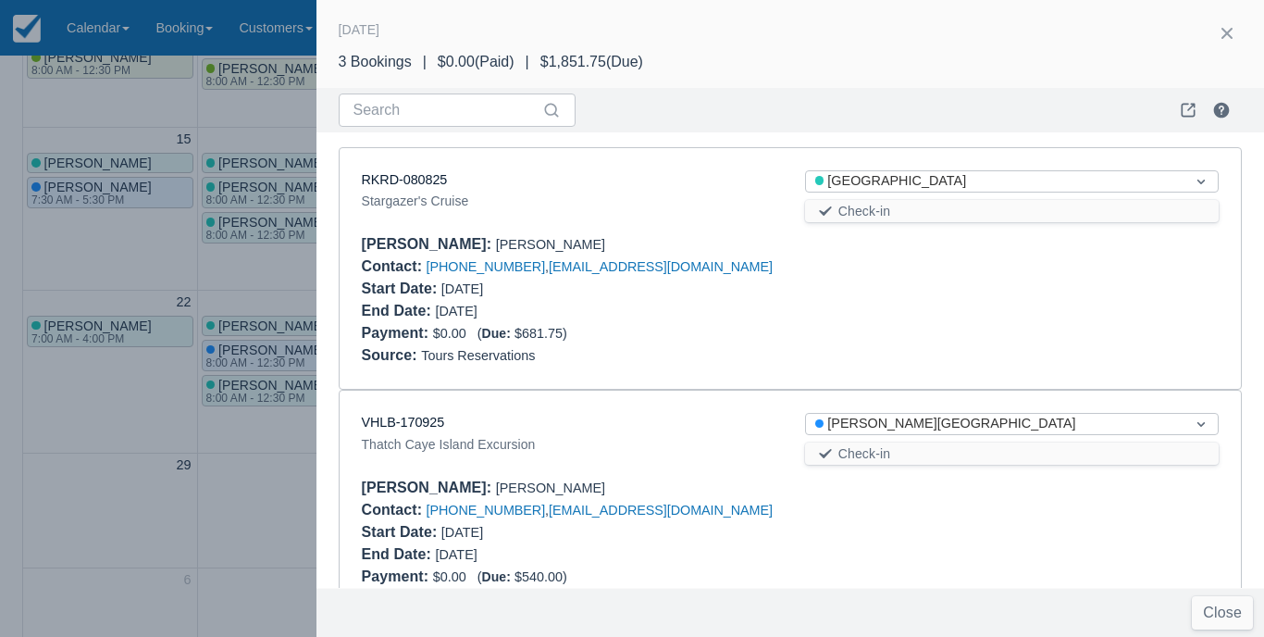
scroll to position [300, 0]
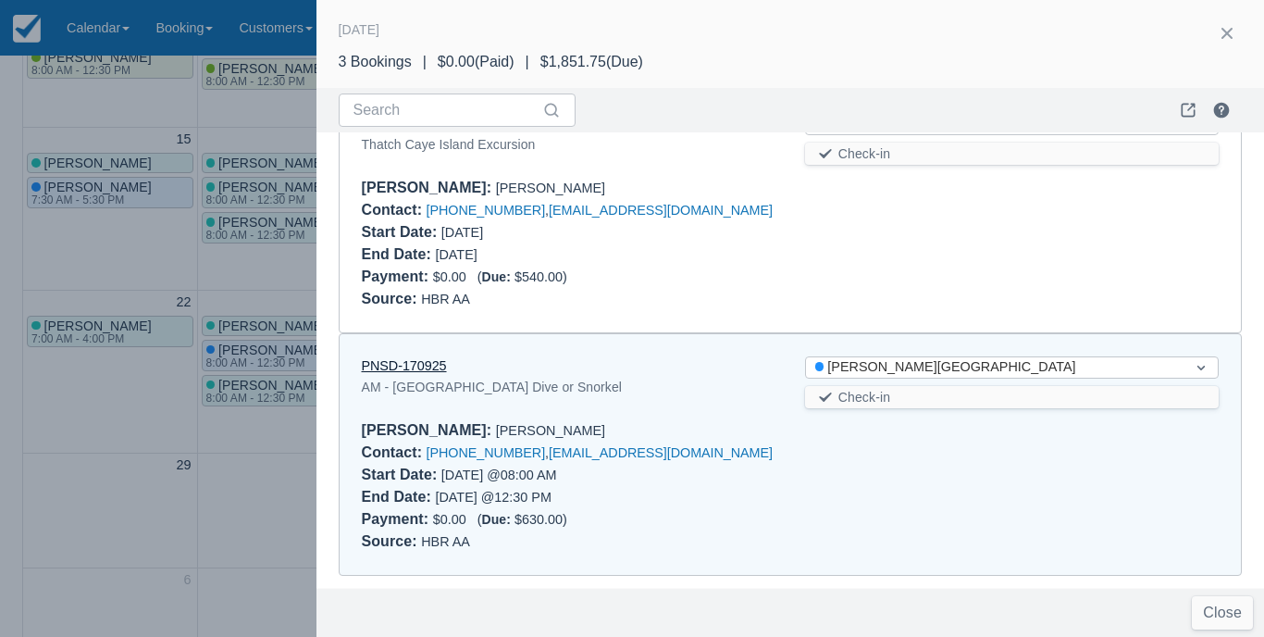
click at [429, 364] on link "PNSD-170925" at bounding box center [404, 365] width 85 height 15
click at [1231, 33] on button "button" at bounding box center [1227, 34] width 30 height 30
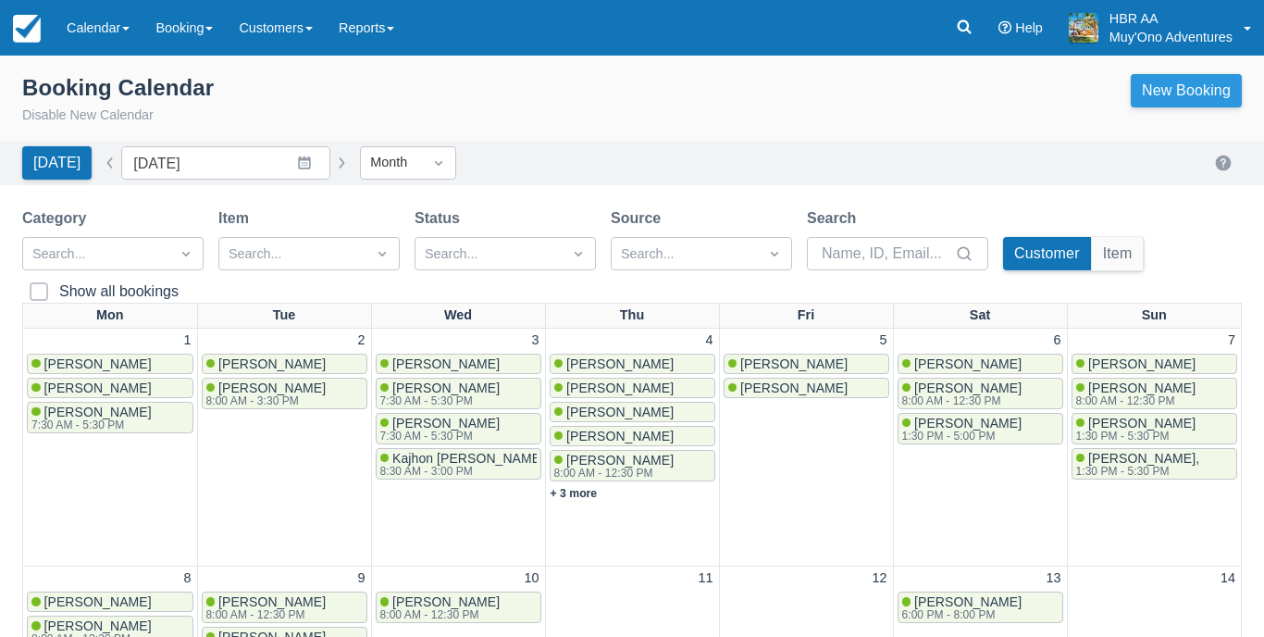
scroll to position [0, 0]
click at [1162, 93] on link "New Booking" at bounding box center [1186, 90] width 111 height 33
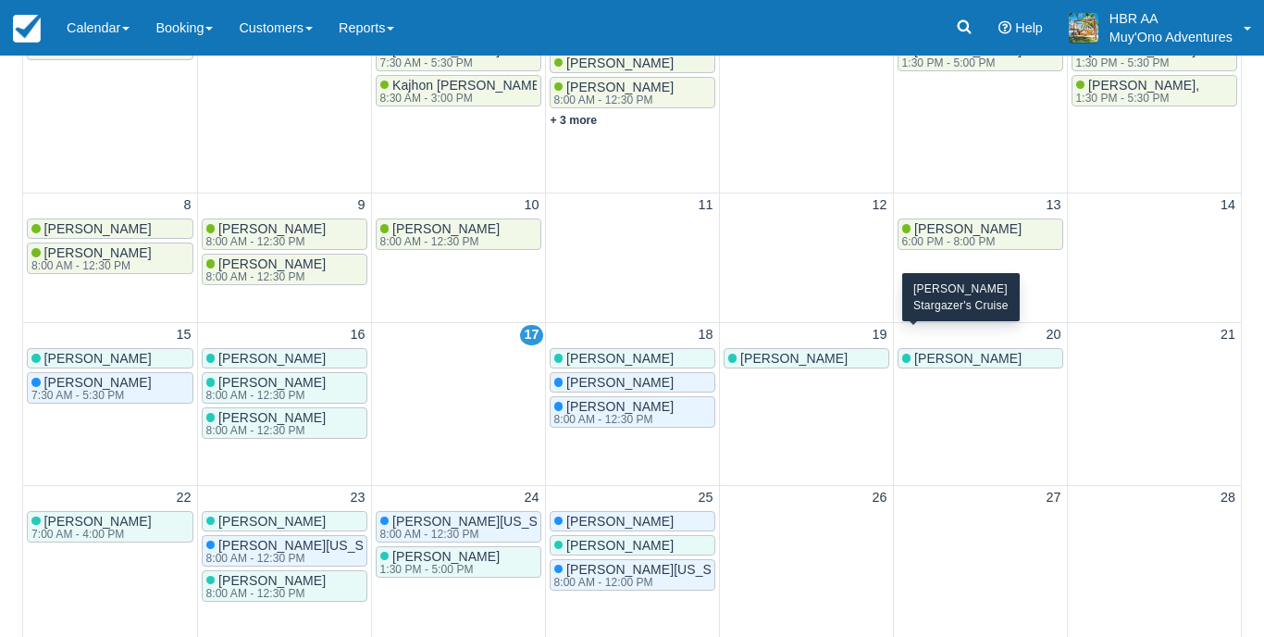
scroll to position [493, 0]
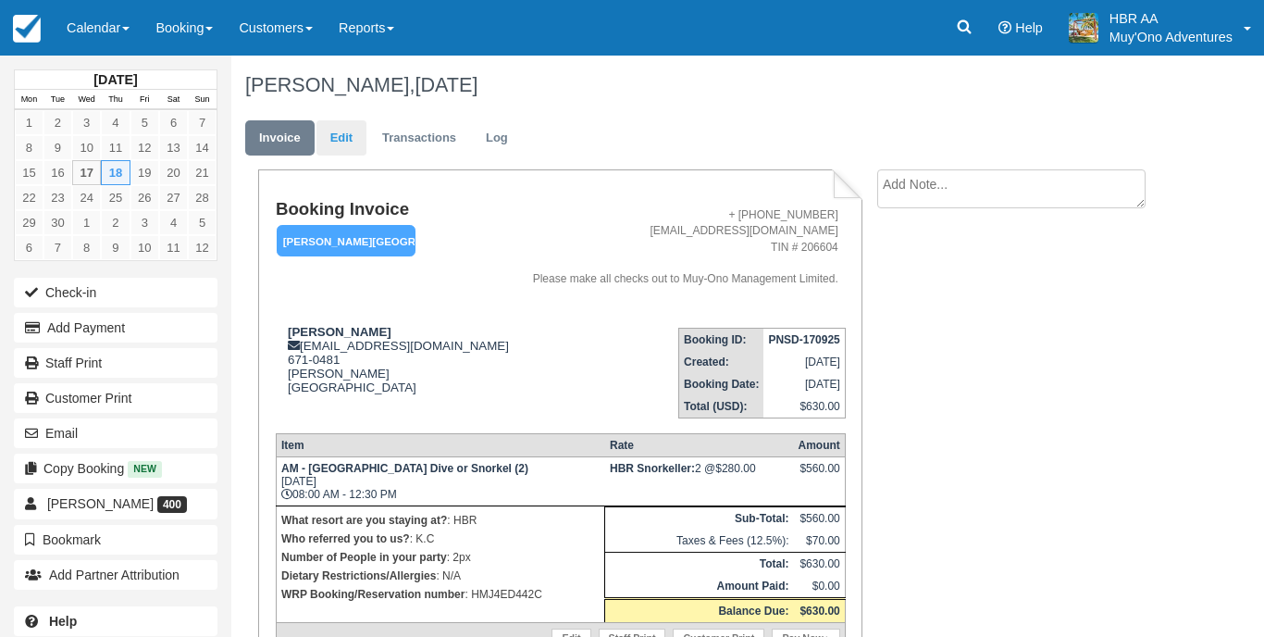
click at [334, 127] on link "Edit" at bounding box center [342, 138] width 50 height 36
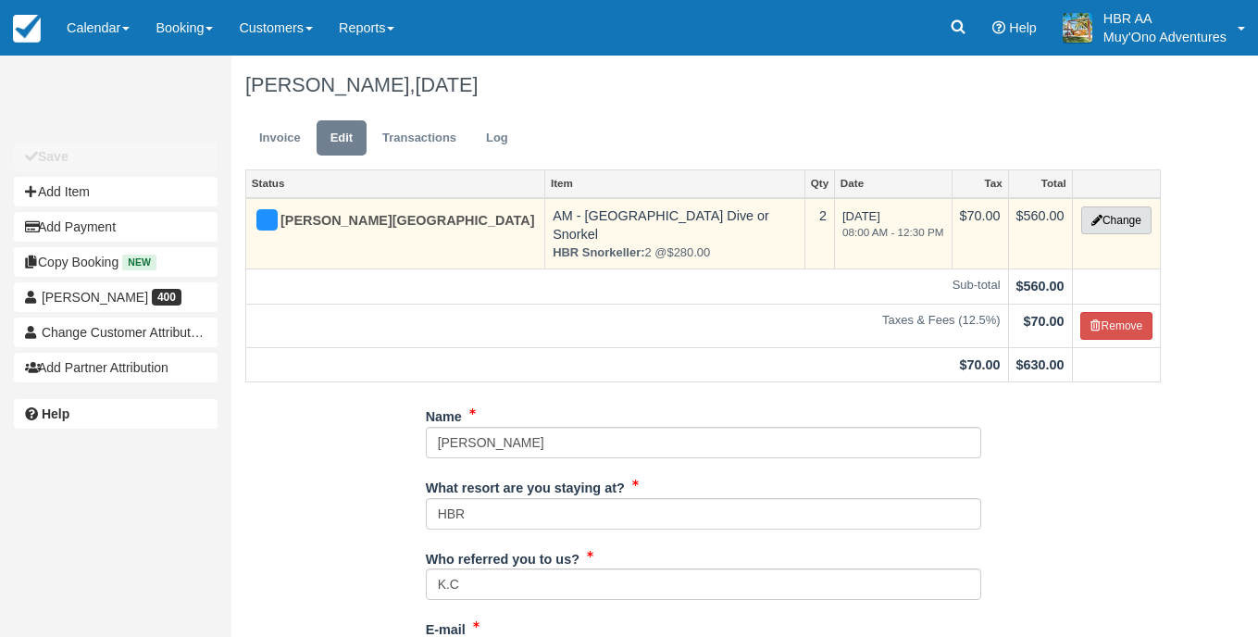
click at [1111, 222] on button "Change" at bounding box center [1116, 220] width 70 height 28
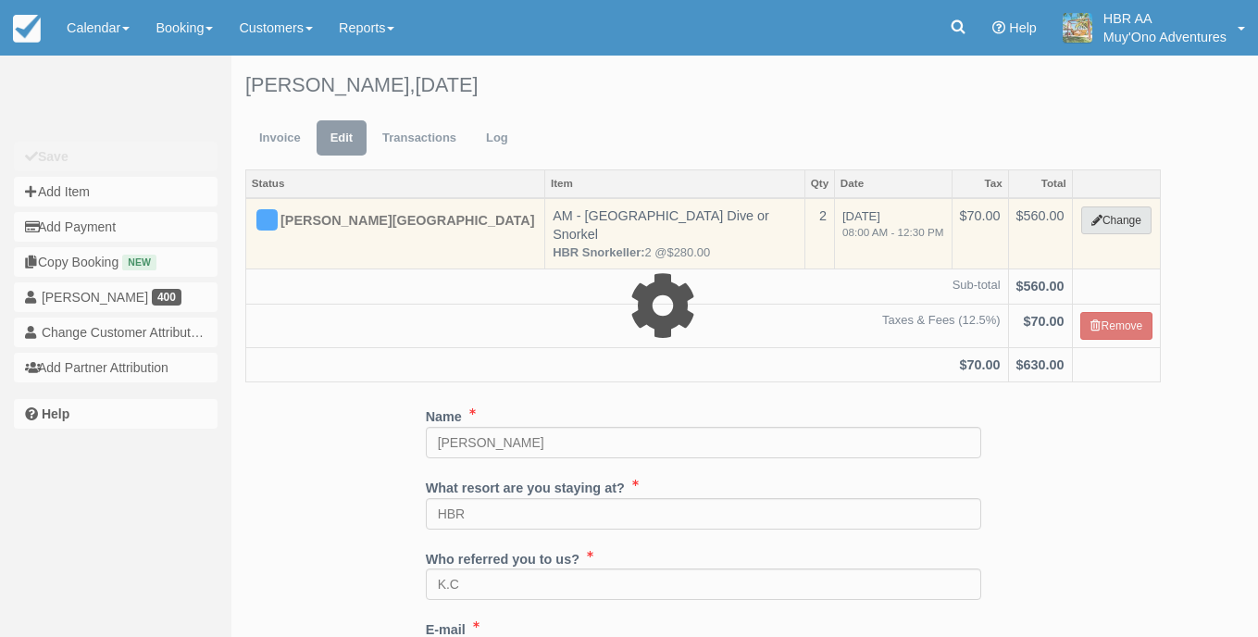
select select "64"
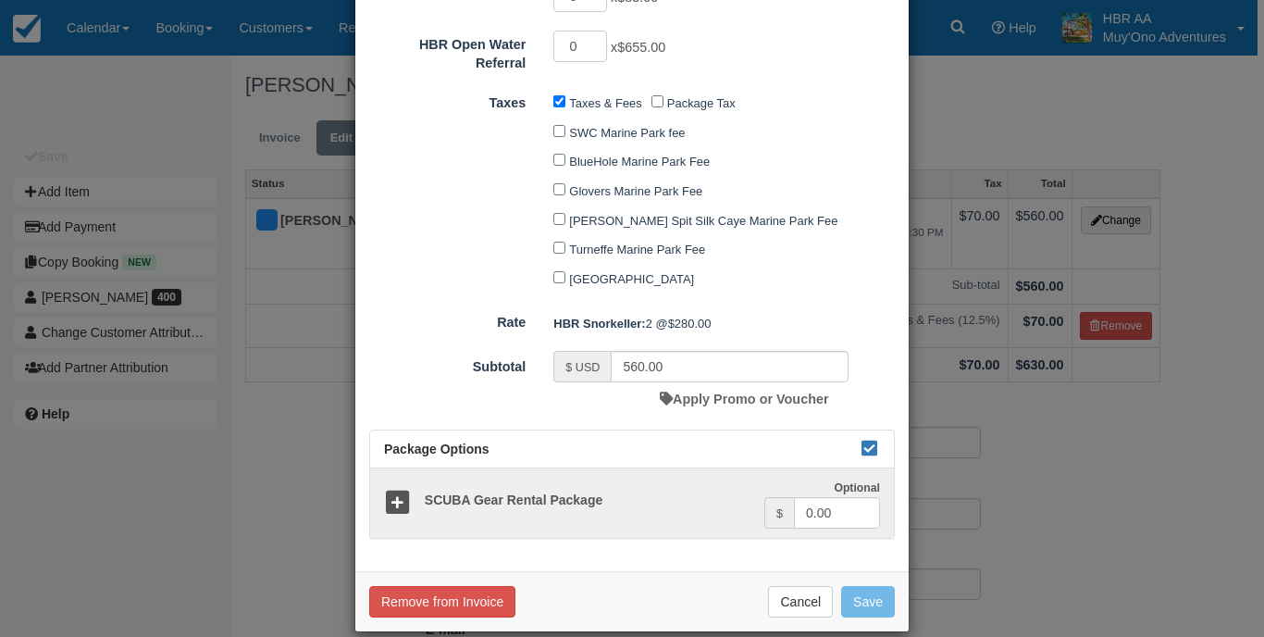
scroll to position [1018, 0]
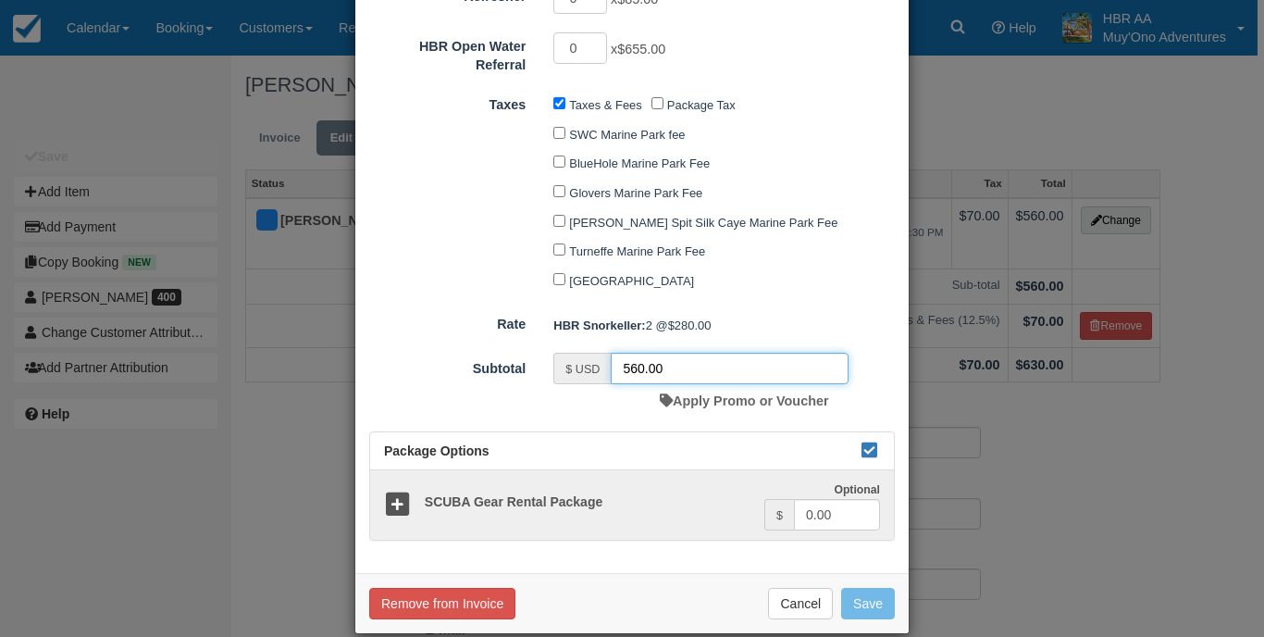
click at [633, 353] on input "560.00" at bounding box center [730, 368] width 238 height 31
type input "540.00"
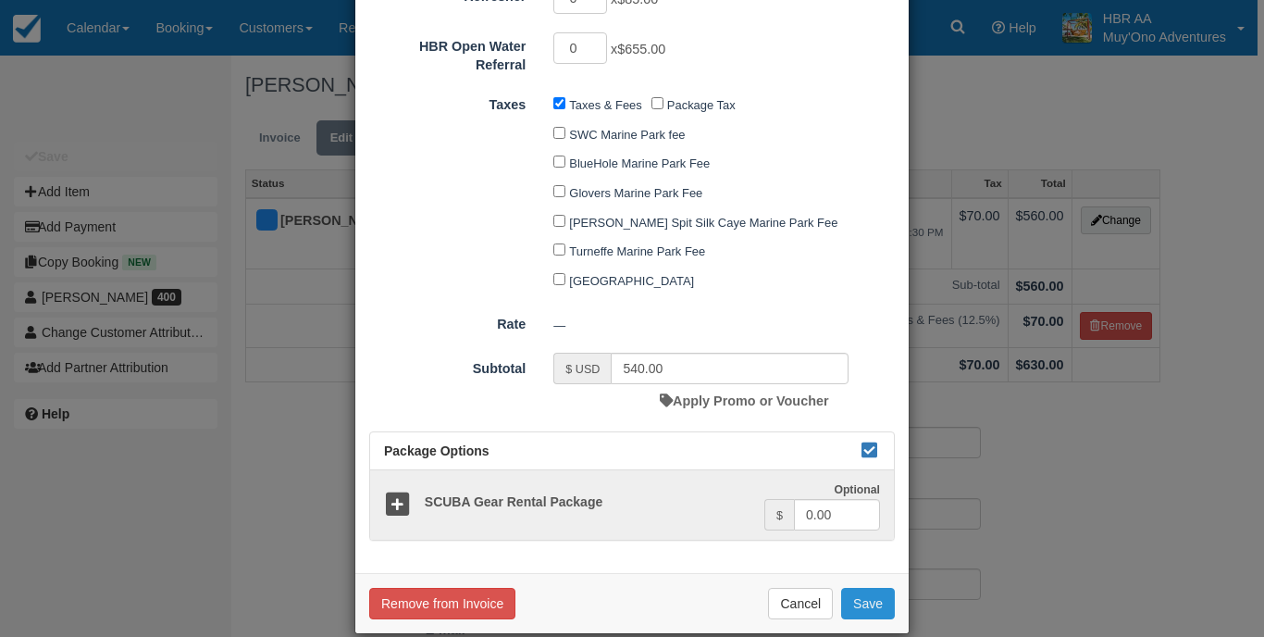
click at [873, 588] on button "Save" at bounding box center [868, 603] width 54 height 31
checkbox input "false"
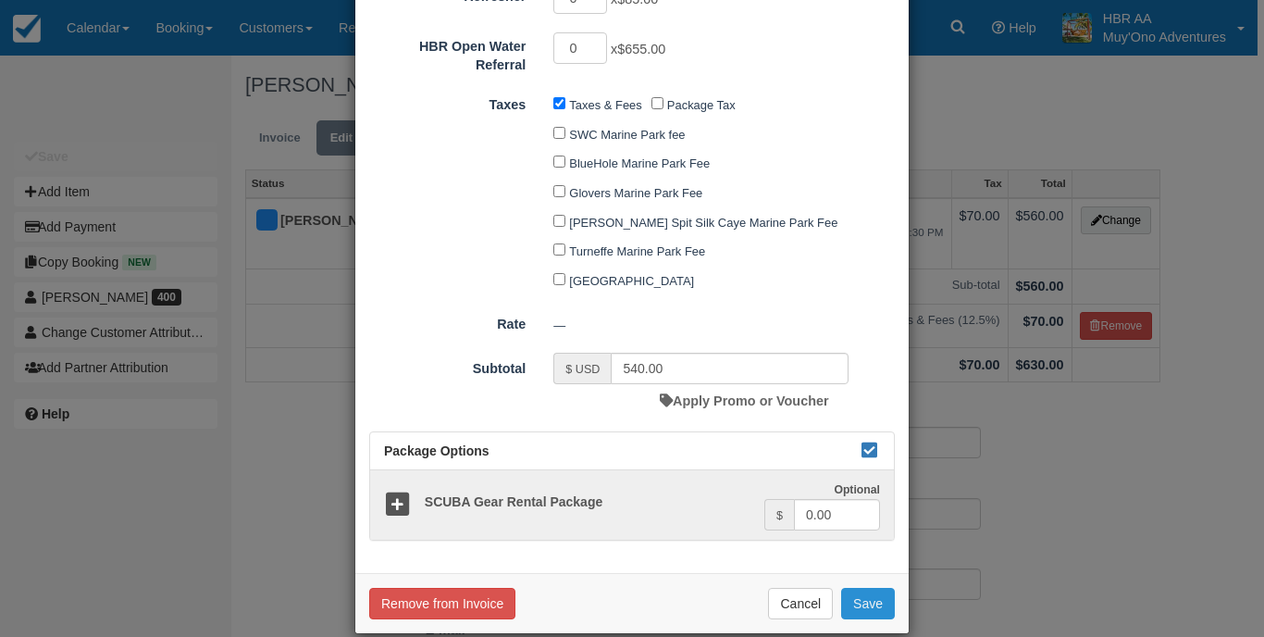
checkbox input "false"
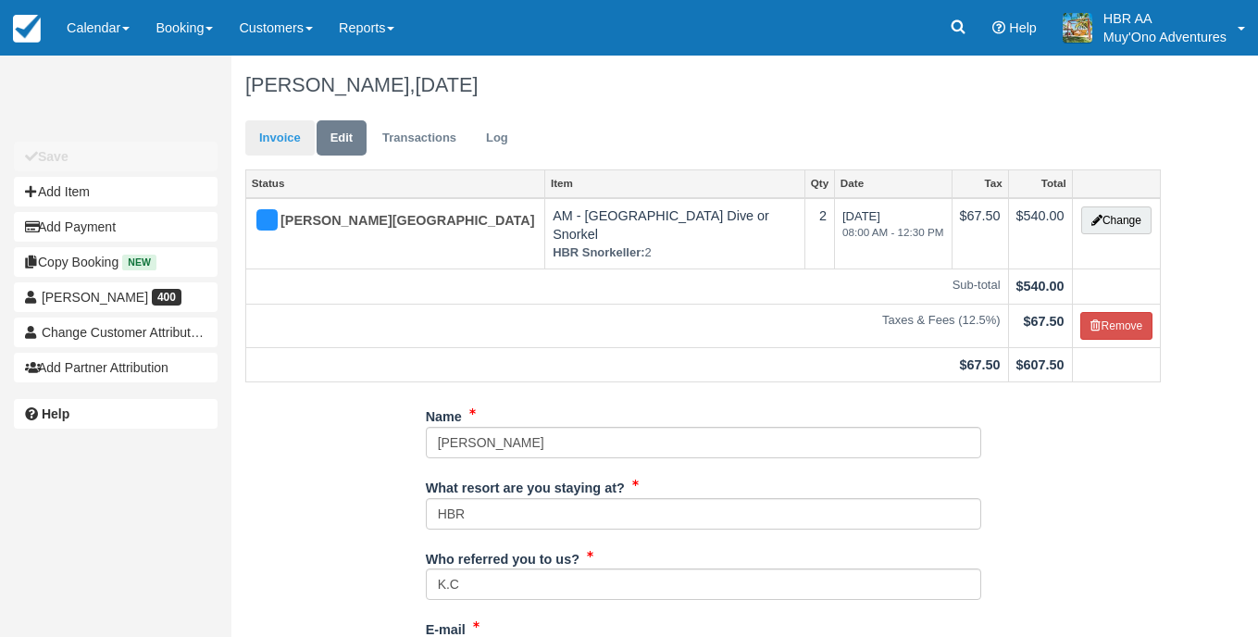
click at [292, 139] on link "Invoice" at bounding box center [279, 138] width 69 height 36
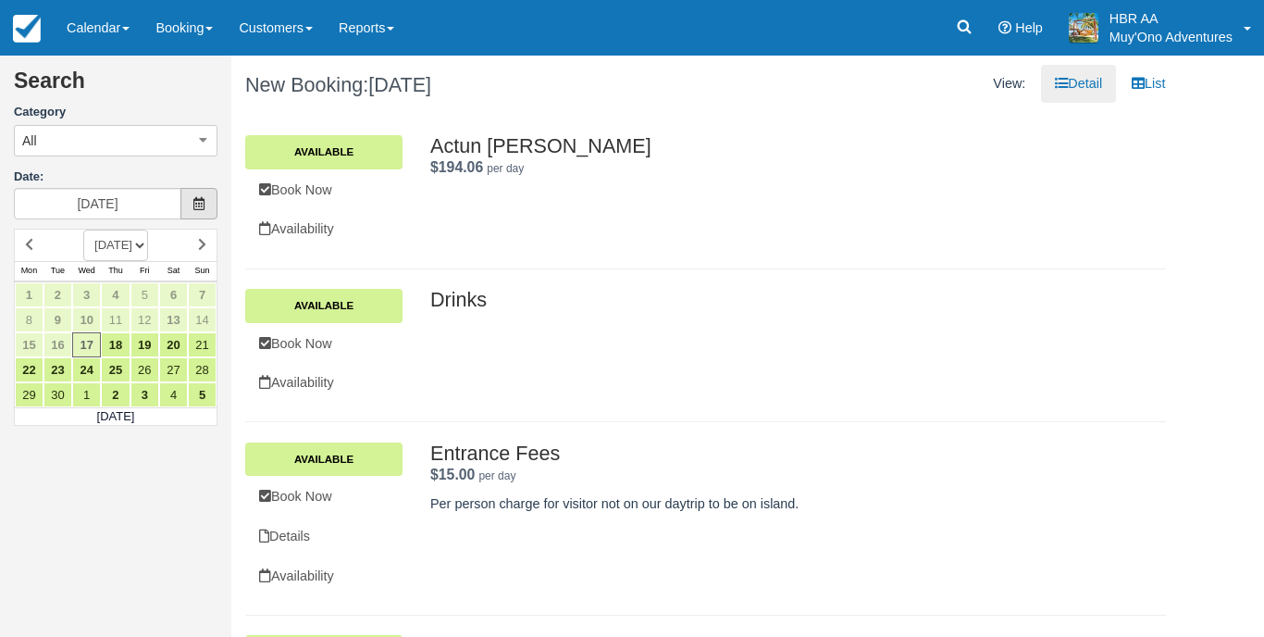
click at [201, 206] on icon at bounding box center [198, 203] width 13 height 13
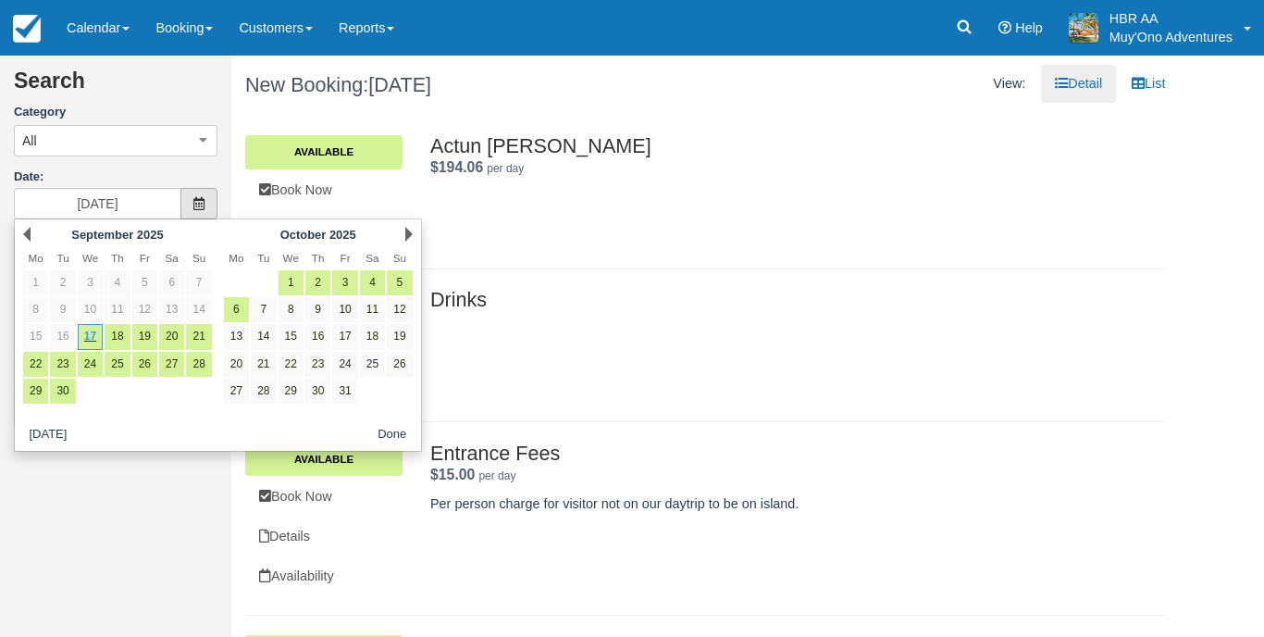
click at [201, 206] on icon at bounding box center [198, 203] width 13 height 13
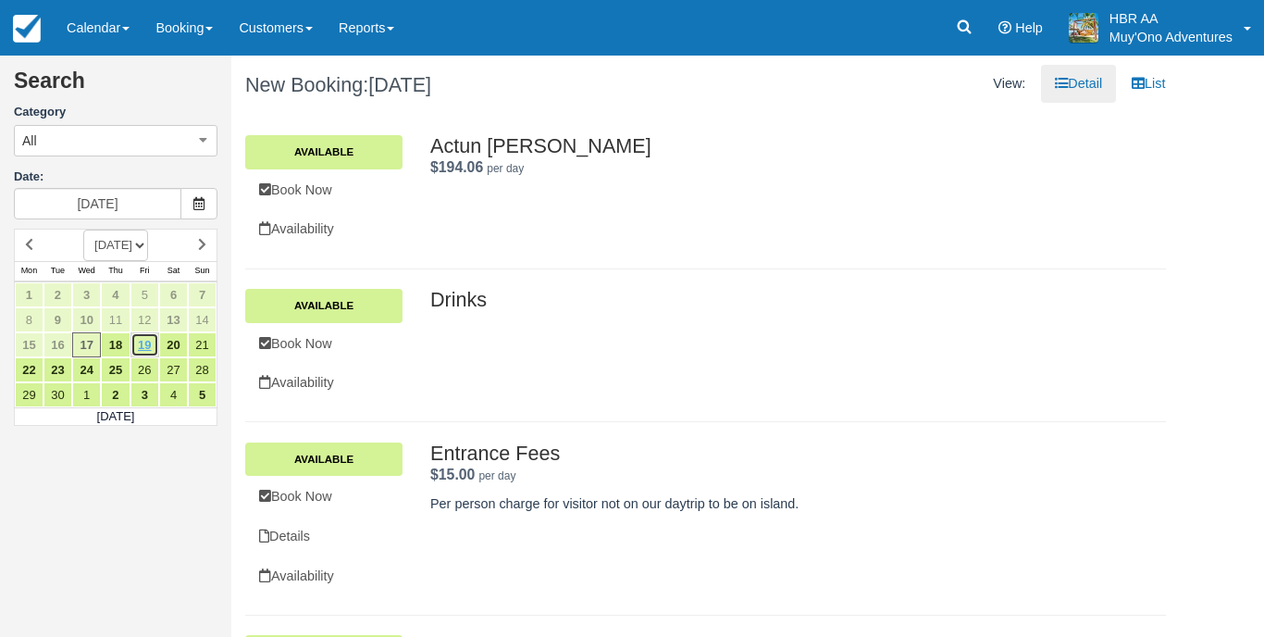
click at [144, 347] on link "19" at bounding box center [144, 344] width 29 height 25
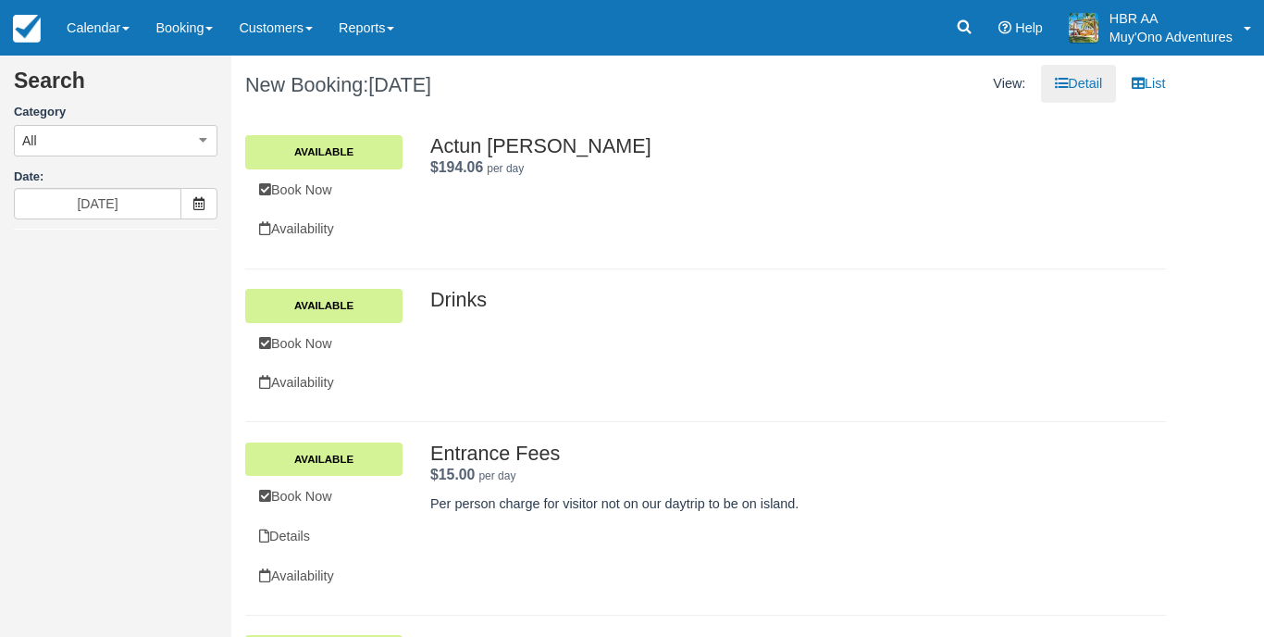
type input "[DATE]"
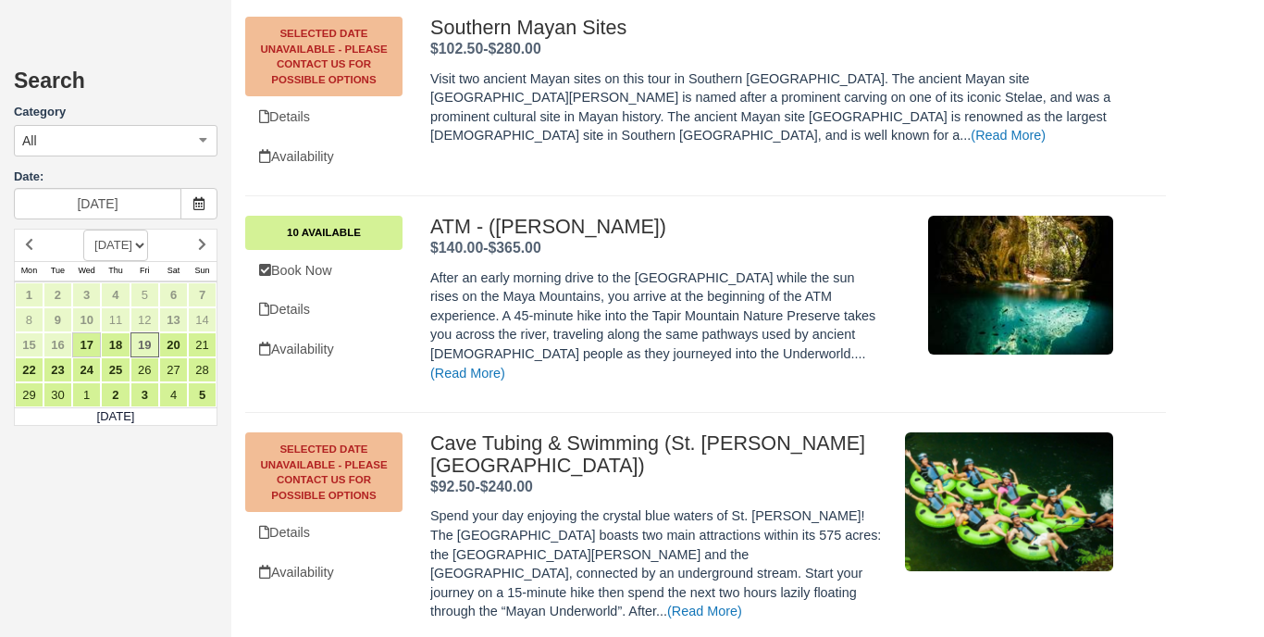
scroll to position [7621, 0]
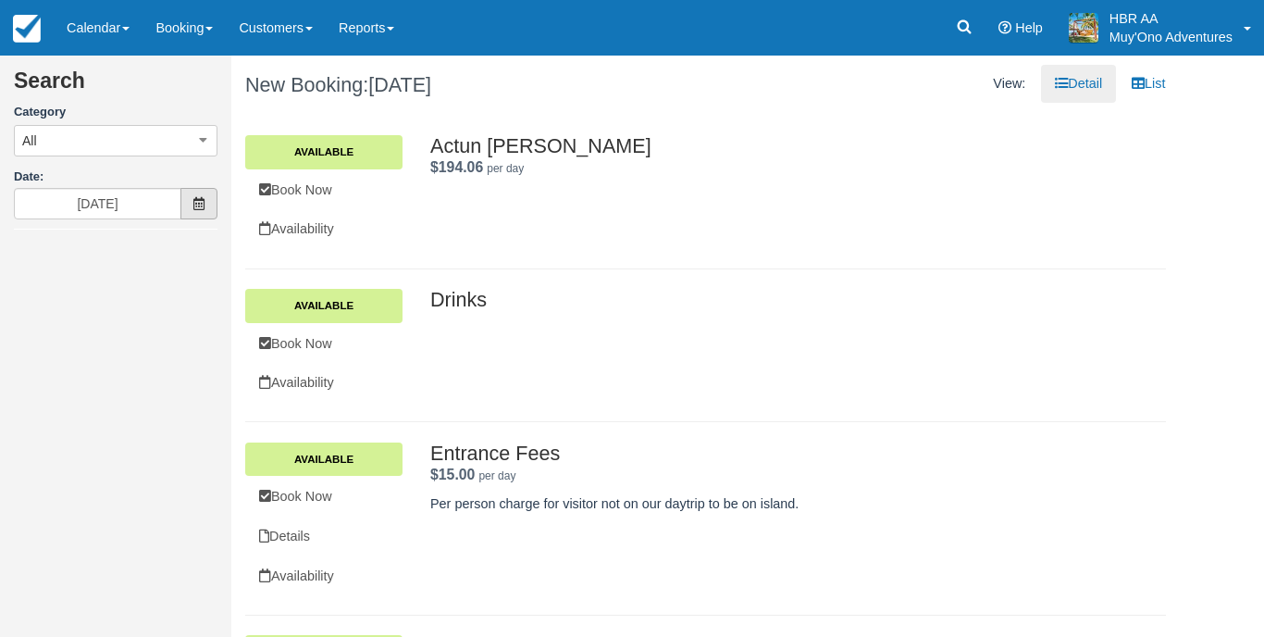
click at [190, 196] on span at bounding box center [198, 203] width 37 height 31
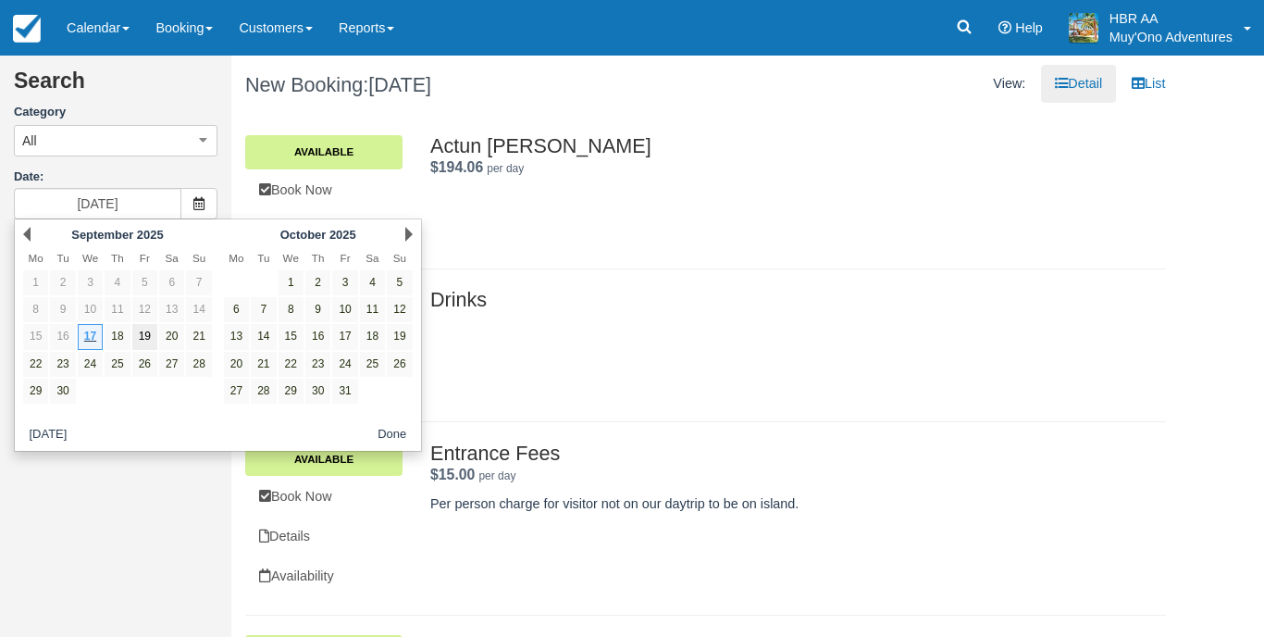
click at [147, 337] on link "19" at bounding box center [144, 336] width 25 height 25
type input "09/19/25"
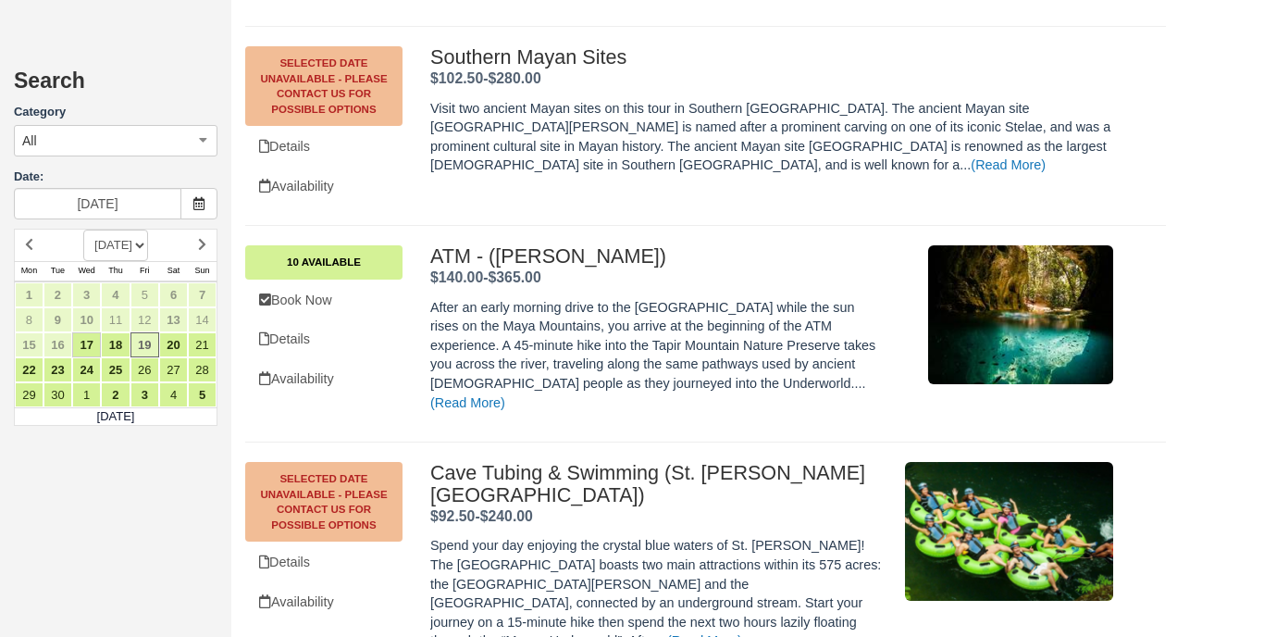
scroll to position [7578, 0]
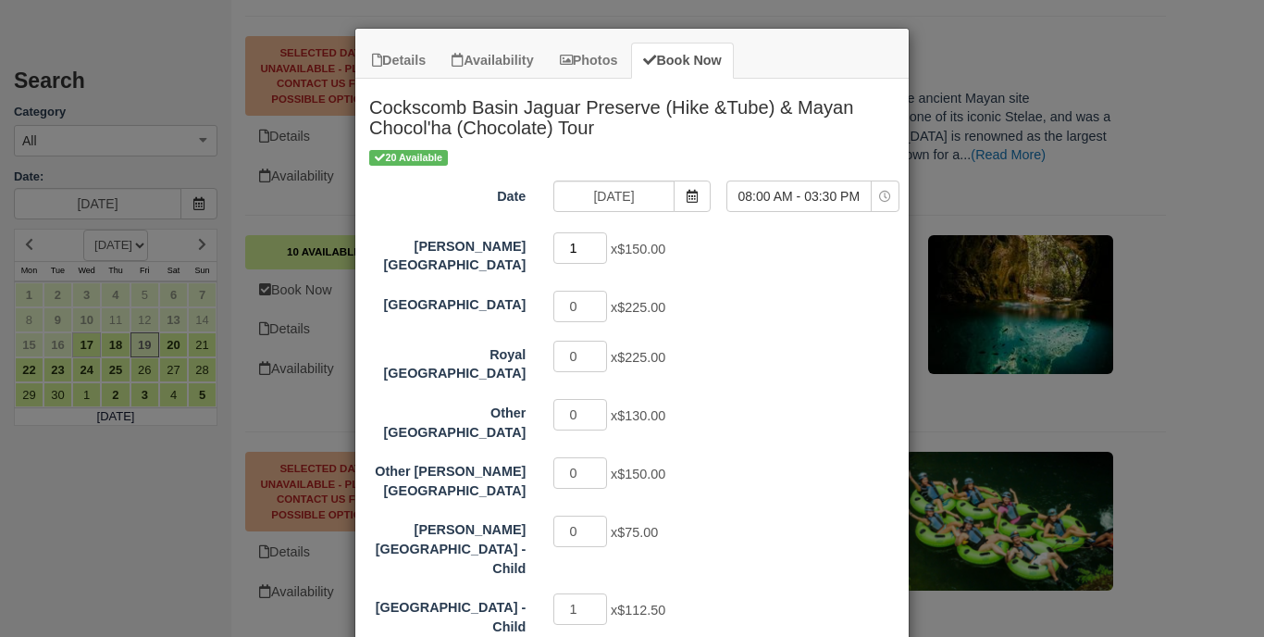
click at [598, 242] on input "1" at bounding box center [580, 247] width 54 height 31
type input "2"
click at [598, 242] on input "2" at bounding box center [580, 247] width 54 height 31
click at [762, 296] on div "0 x $225.00" at bounding box center [701, 309] width 323 height 36
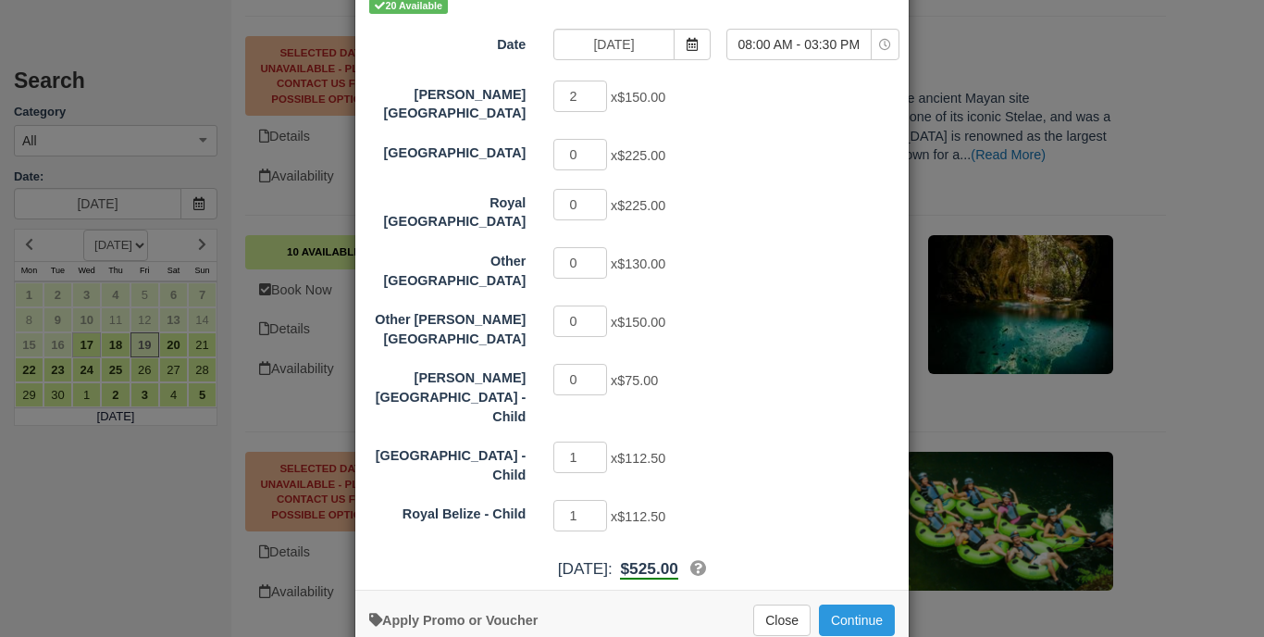
scroll to position [151, 0]
type input "0"
click at [601, 442] on input "0" at bounding box center [580, 457] width 54 height 31
click at [598, 501] on input "1" at bounding box center [580, 516] width 54 height 31
type input "0"
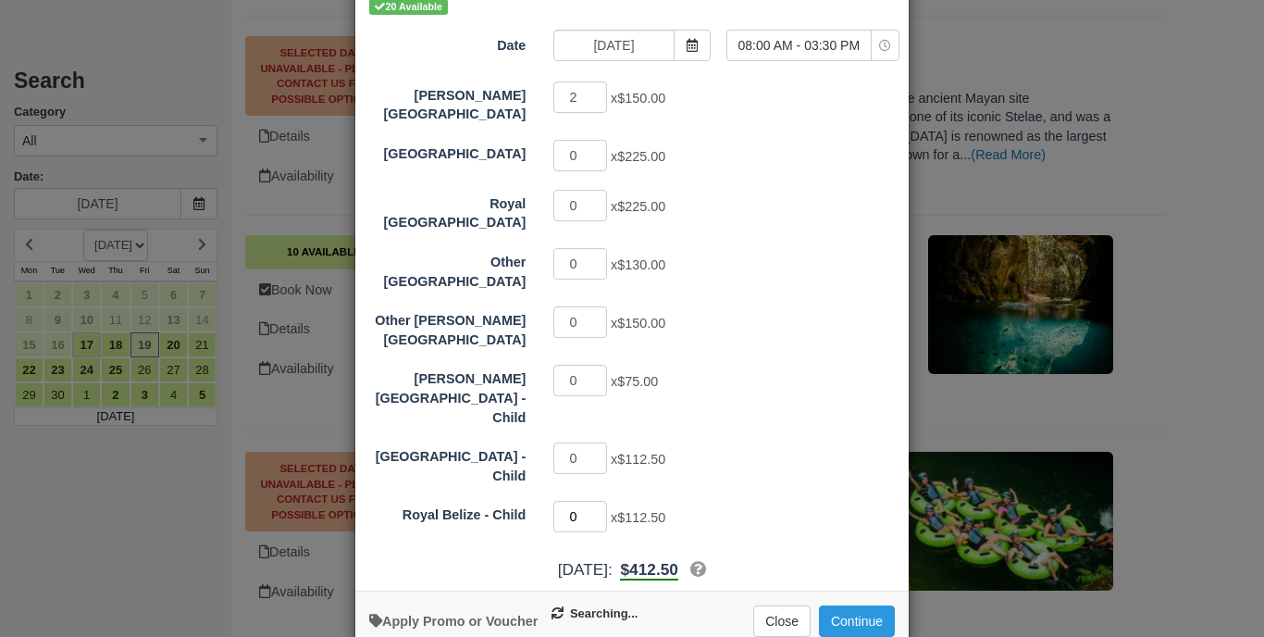
click at [600, 501] on input "0" at bounding box center [580, 516] width 54 height 31
click at [878, 605] on button "Continue" at bounding box center [857, 620] width 76 height 31
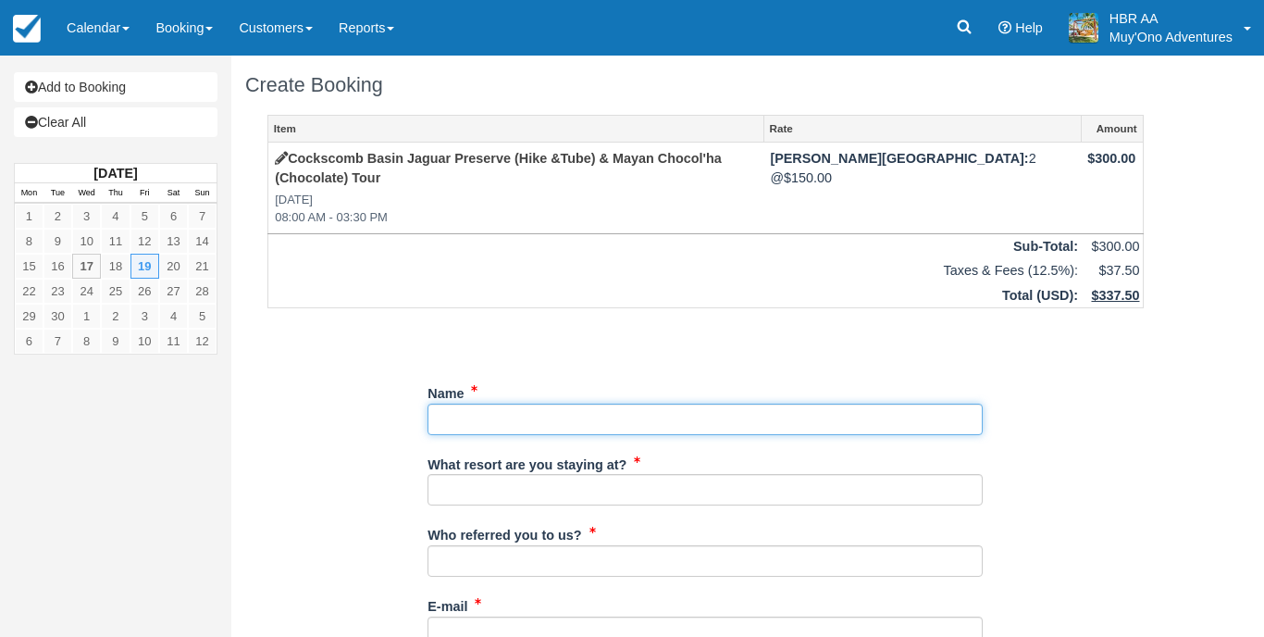
click at [630, 403] on input "Name" at bounding box center [705, 418] width 555 height 31
type input "[PERSON_NAME]"
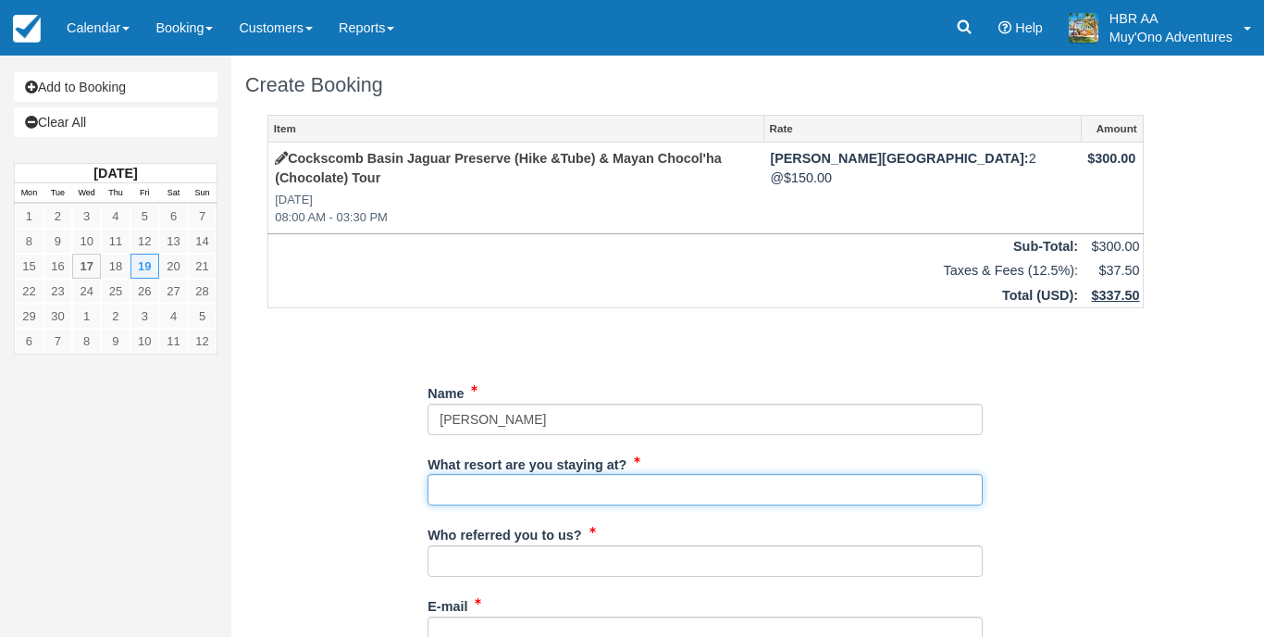
click at [567, 474] on input "What resort are you staying at?" at bounding box center [705, 489] width 555 height 31
type input "HBR"
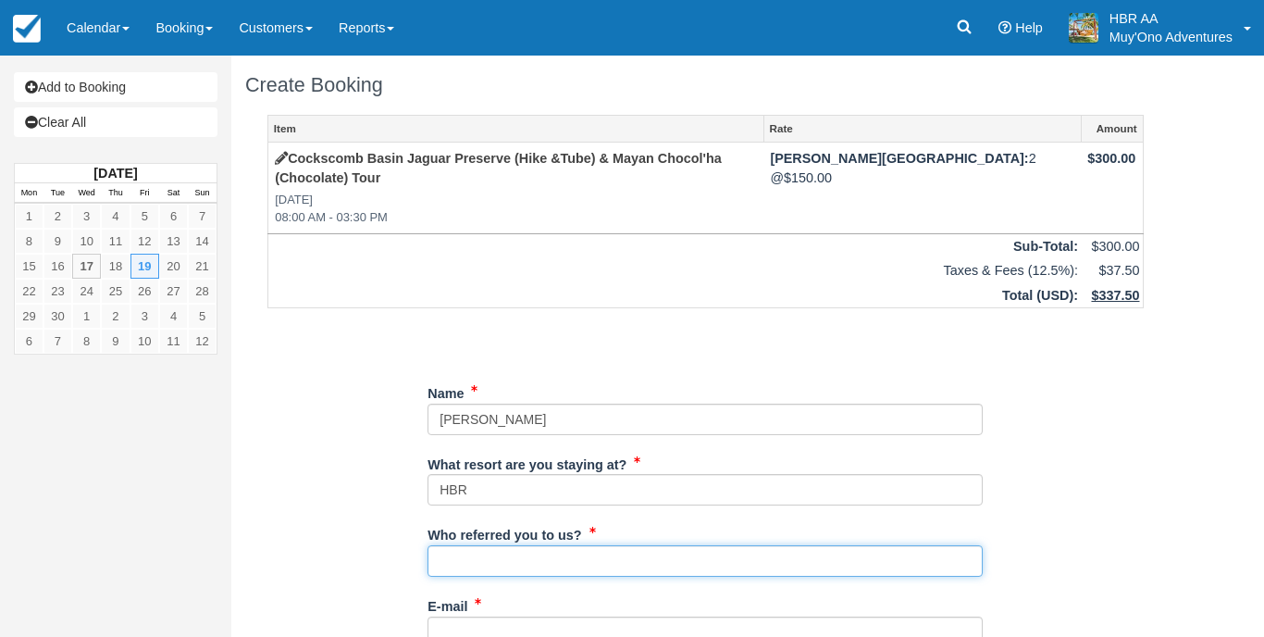
click at [512, 545] on input "Who referred you to us?" at bounding box center [705, 560] width 555 height 31
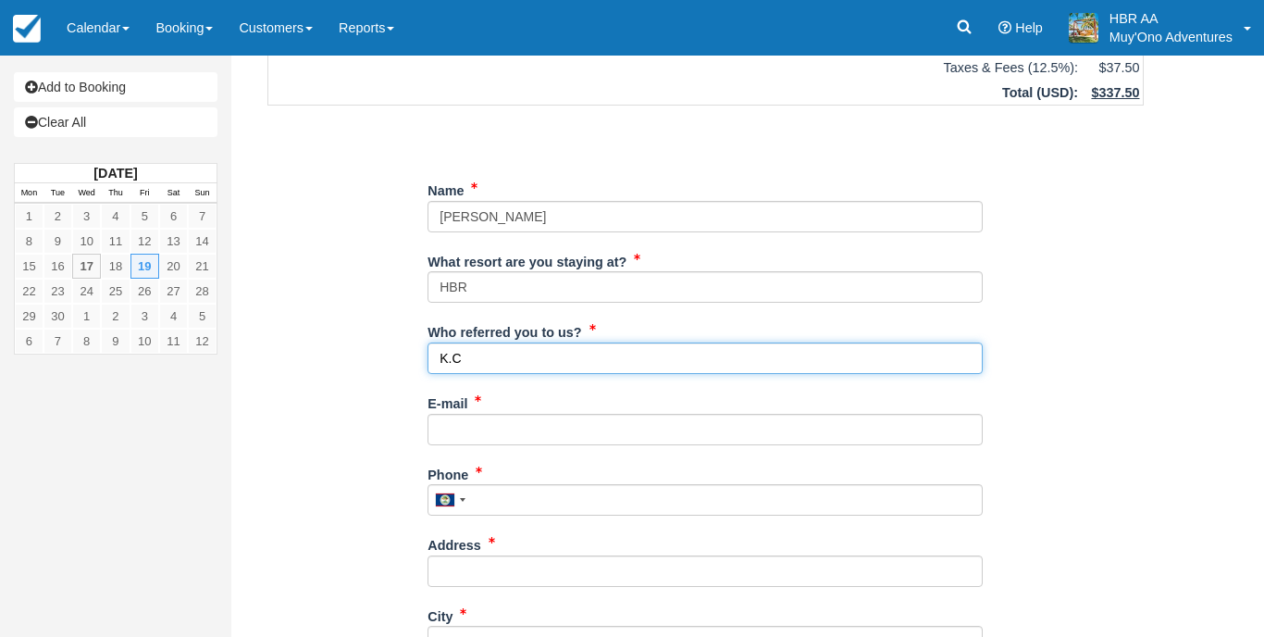
scroll to position [230, 0]
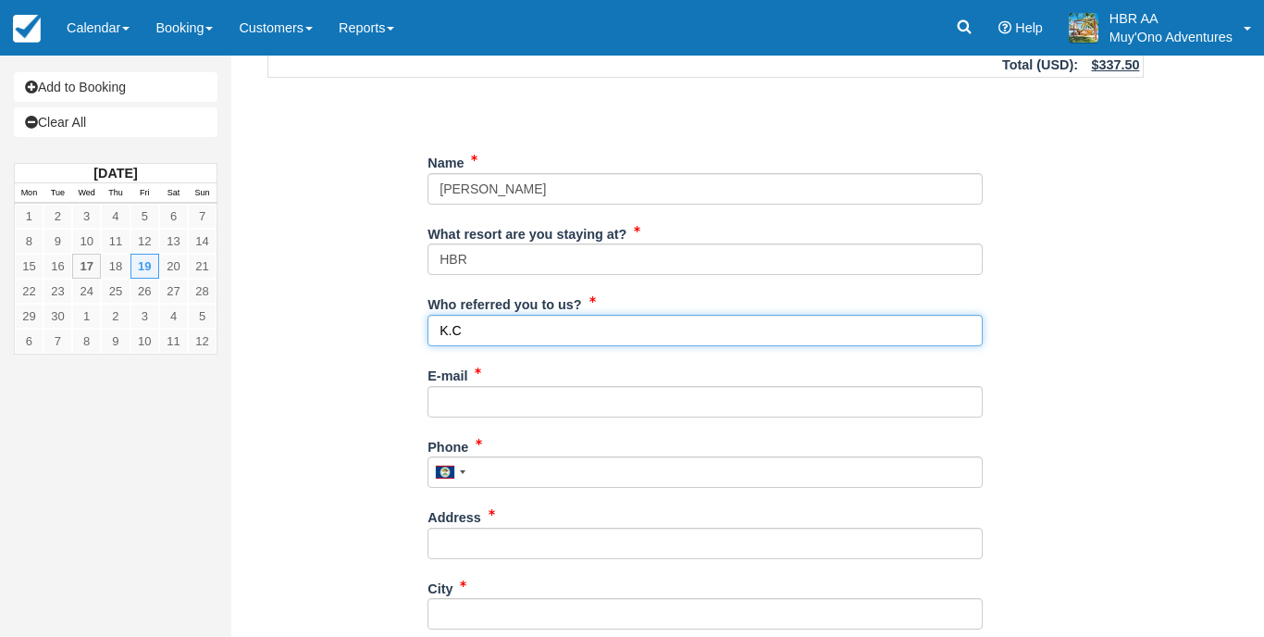
type input "K.C"
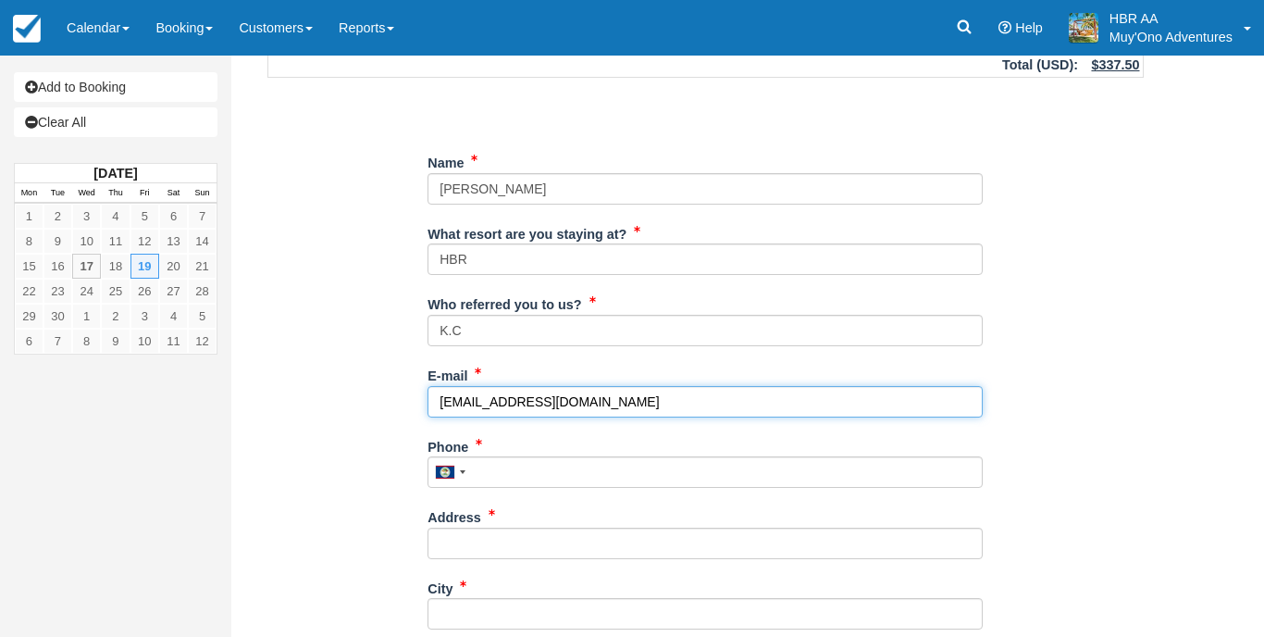
scroll to position [277, 0]
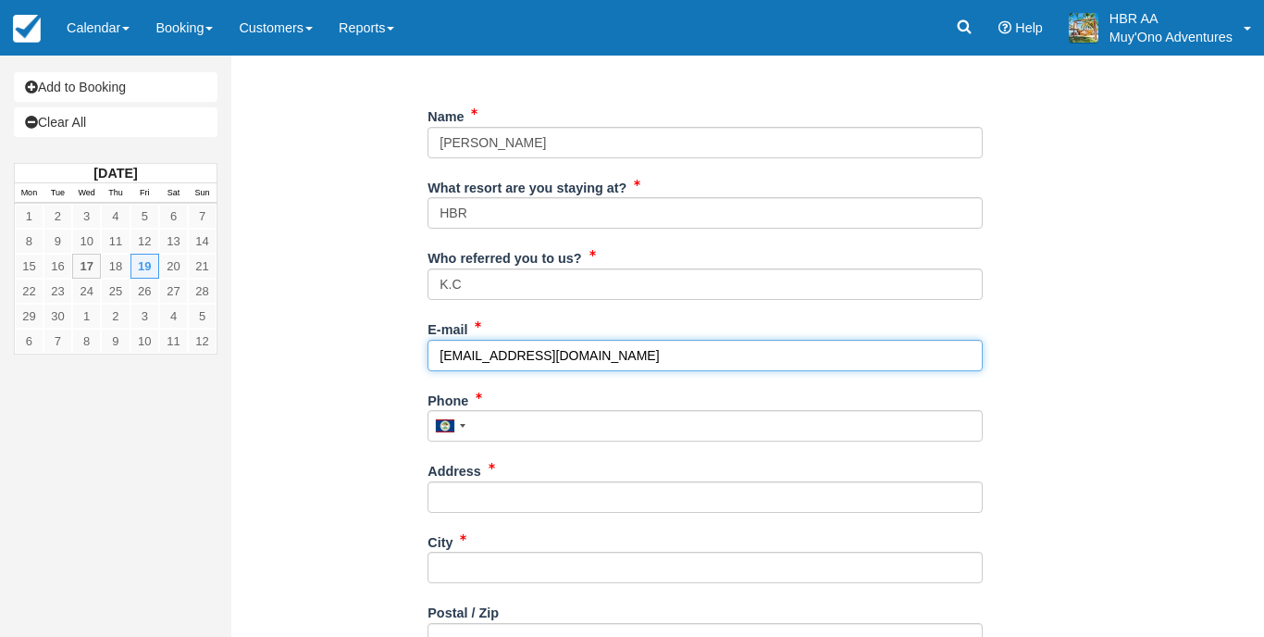
type input "[EMAIL_ADDRESS][DOMAIN_NAME]"
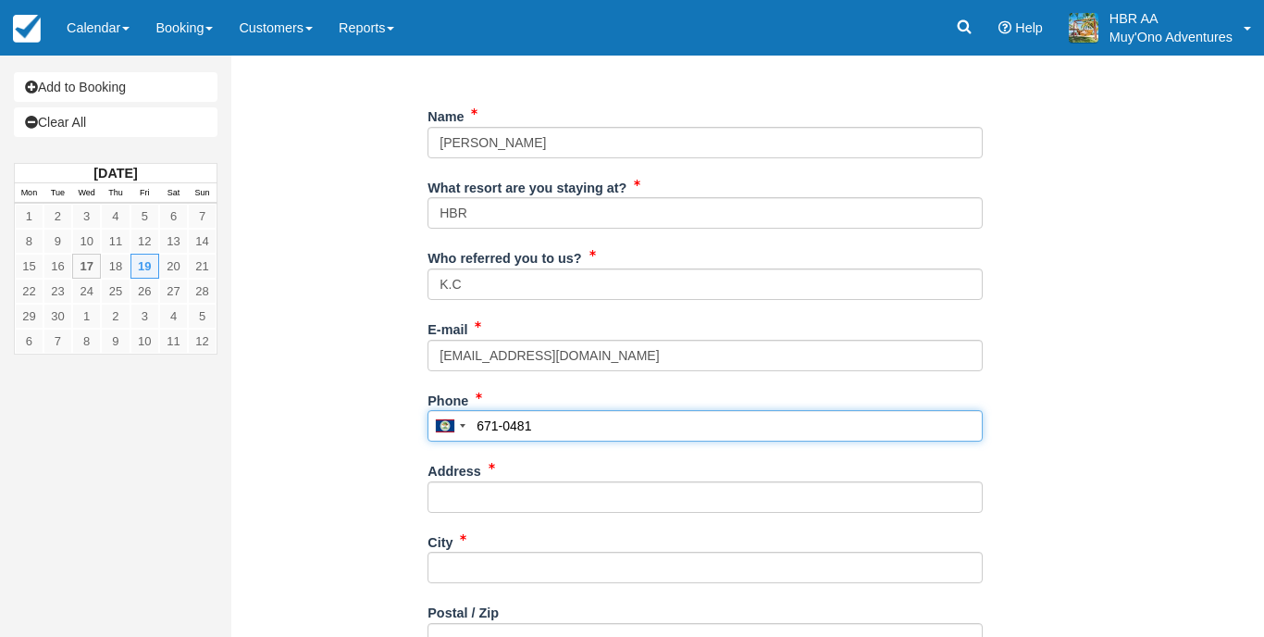
type input "671-0481"
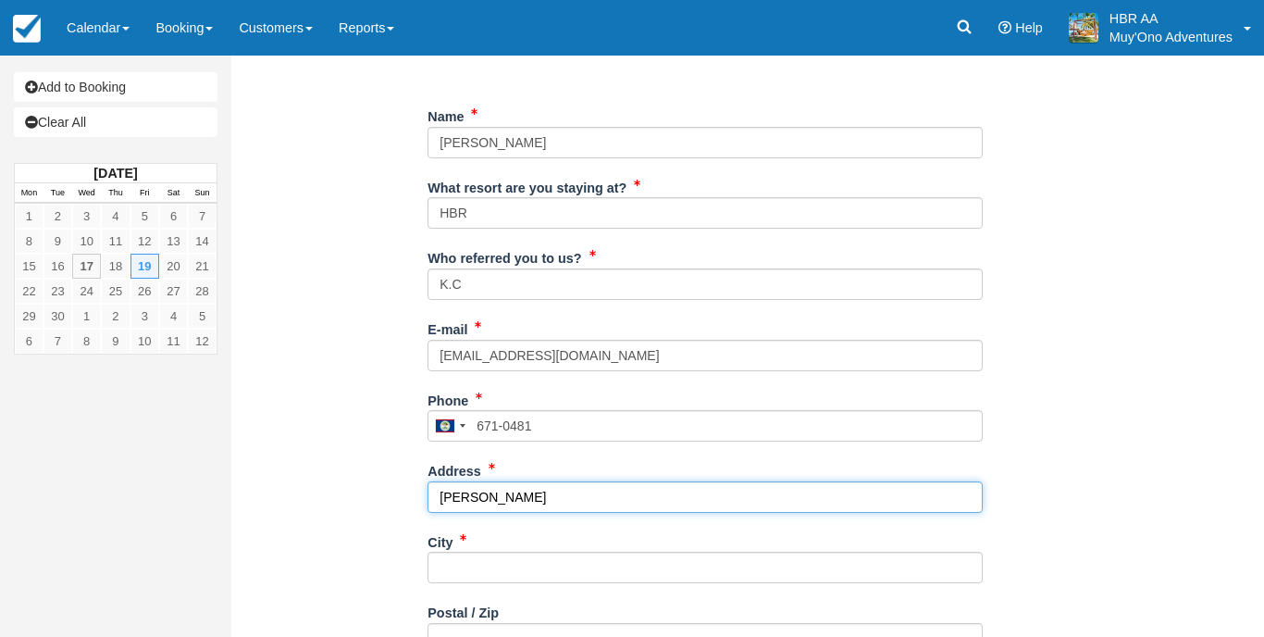
type input "[PERSON_NAME]"
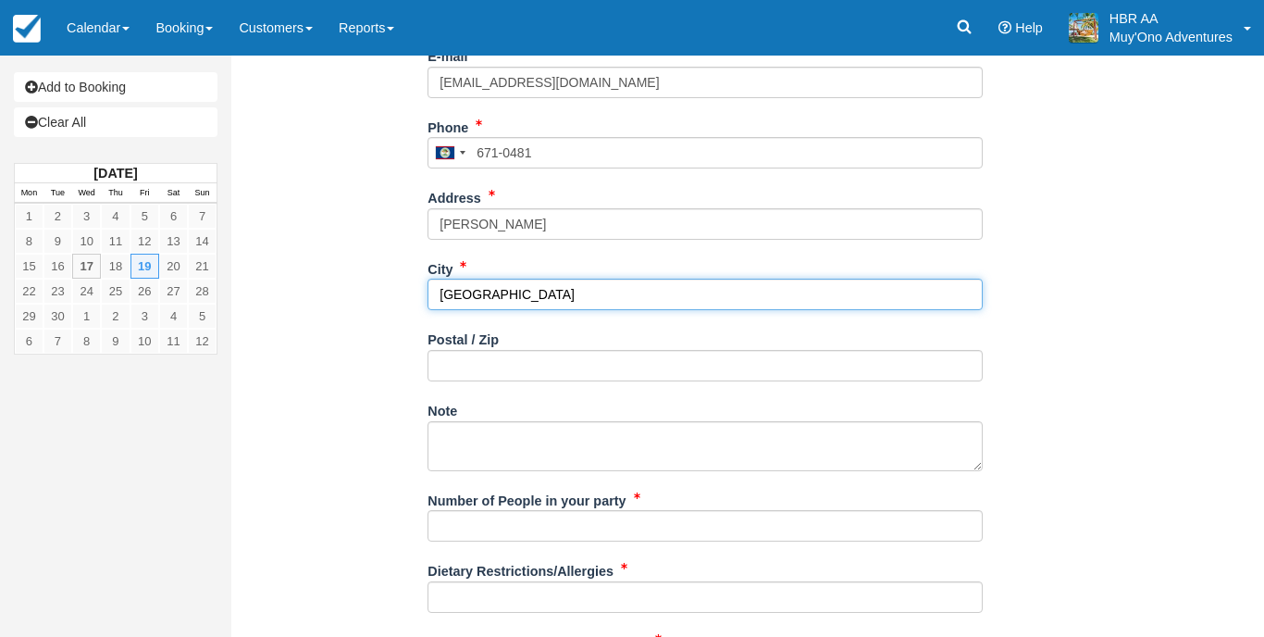
scroll to position [565, 0]
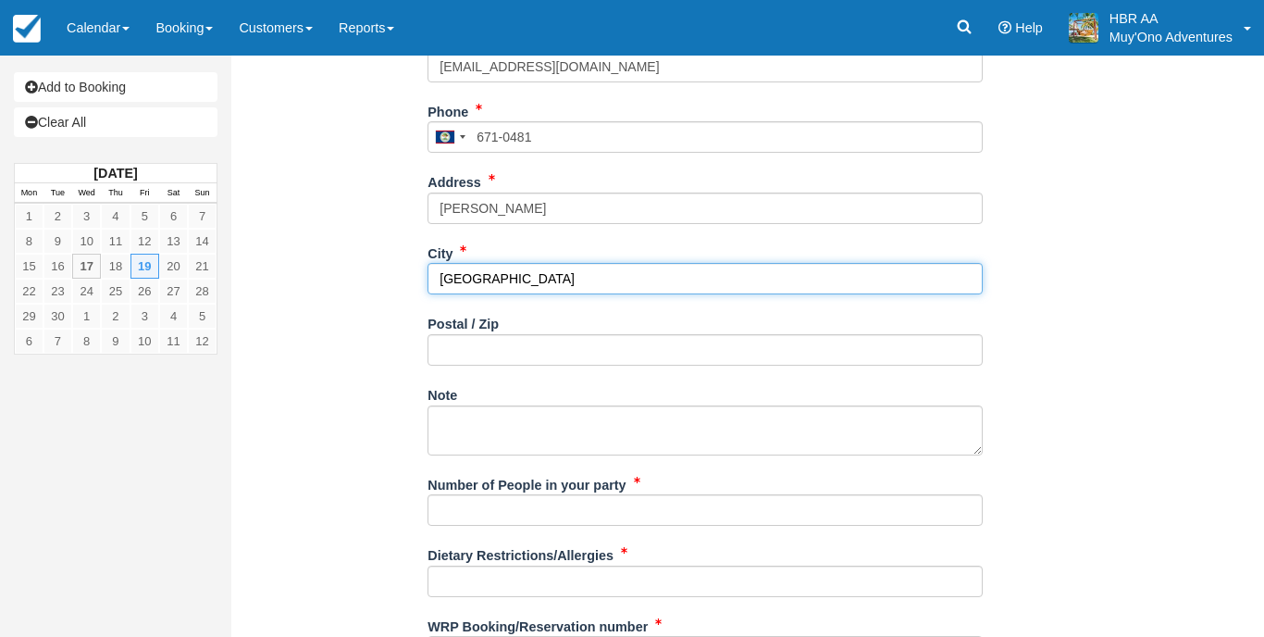
type input "[GEOGRAPHIC_DATA]"
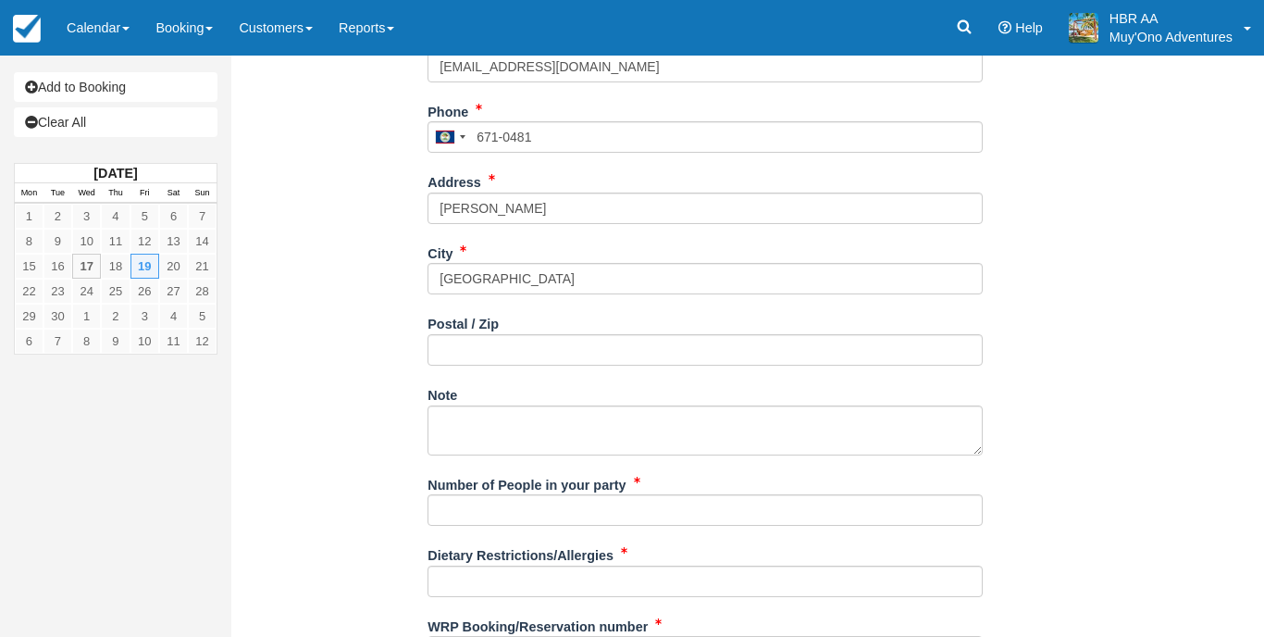
click at [492, 502] on div "Number of People in your party" at bounding box center [705, 504] width 555 height 71
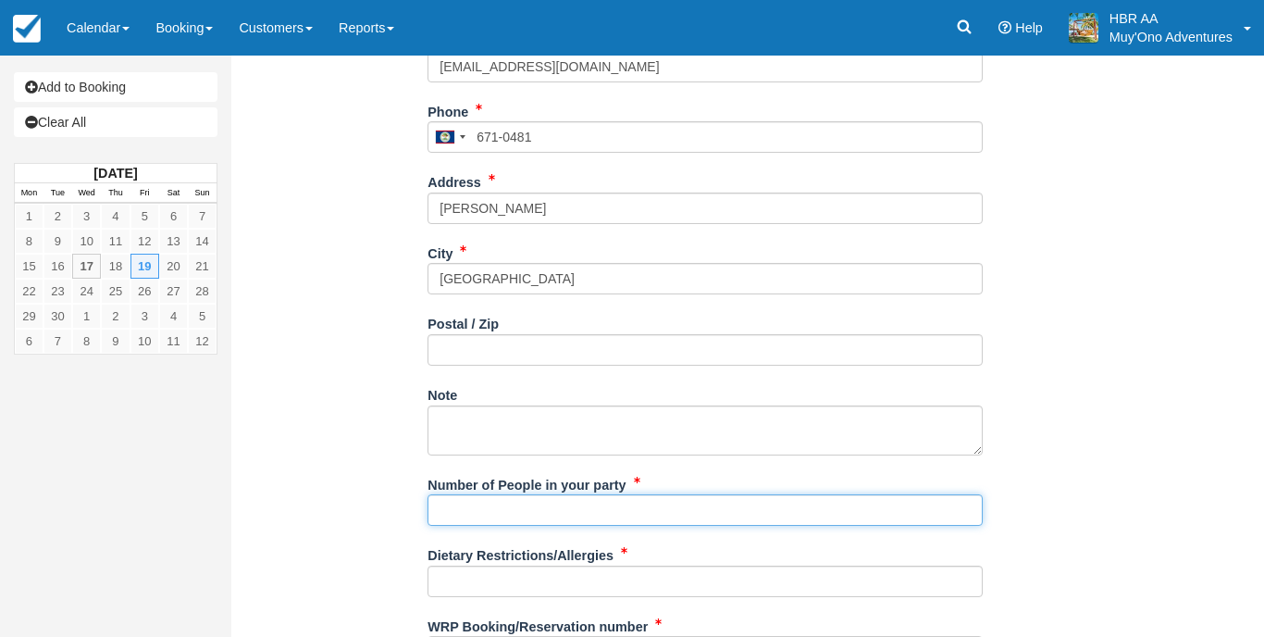
click at [509, 494] on input "Number of People in your party" at bounding box center [705, 509] width 555 height 31
type input "2px"
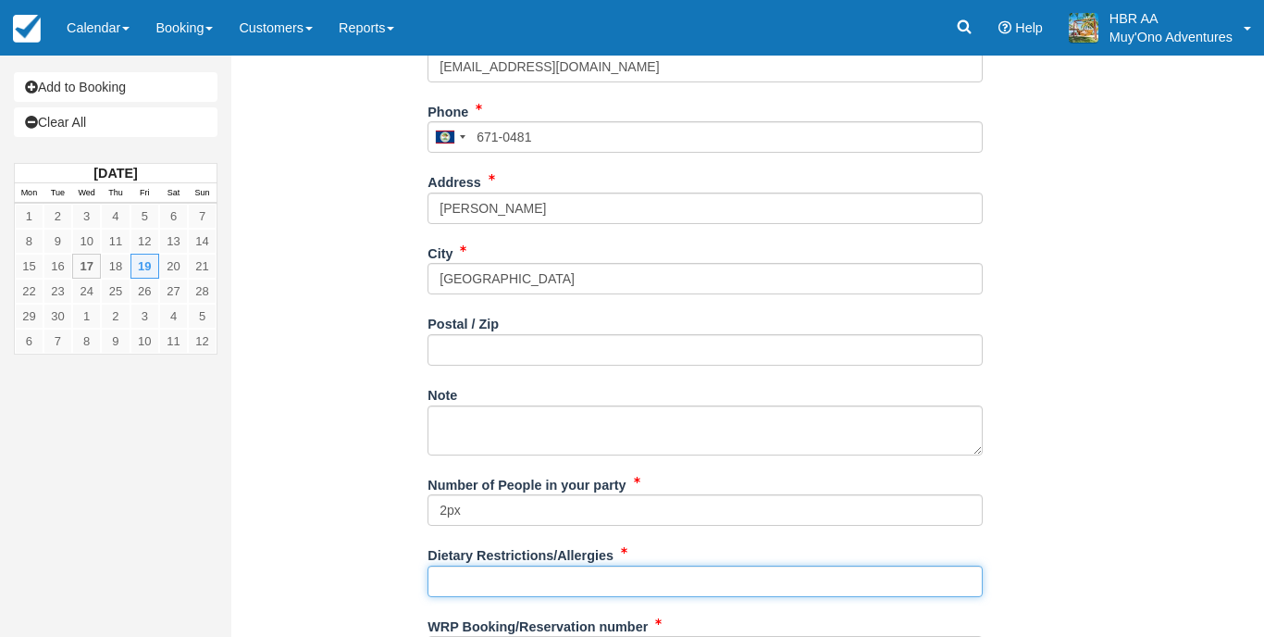
click at [461, 565] on input "Dietary Restrictions/Allergies" at bounding box center [705, 580] width 555 height 31
type input "M"
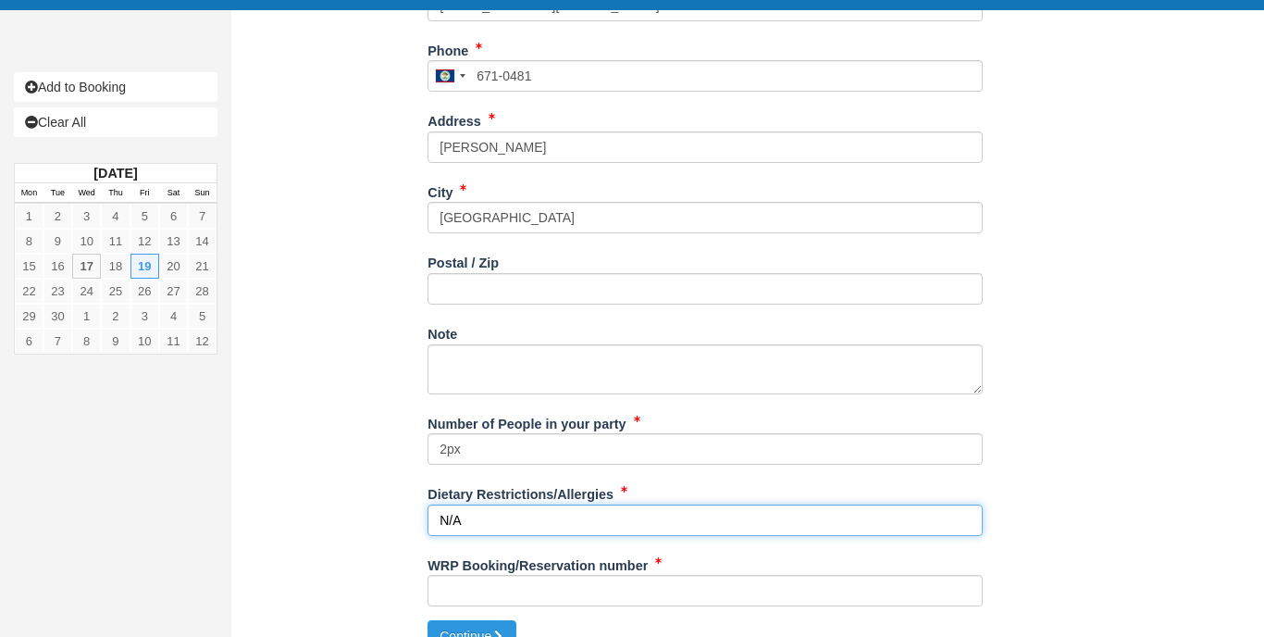
scroll to position [626, 0]
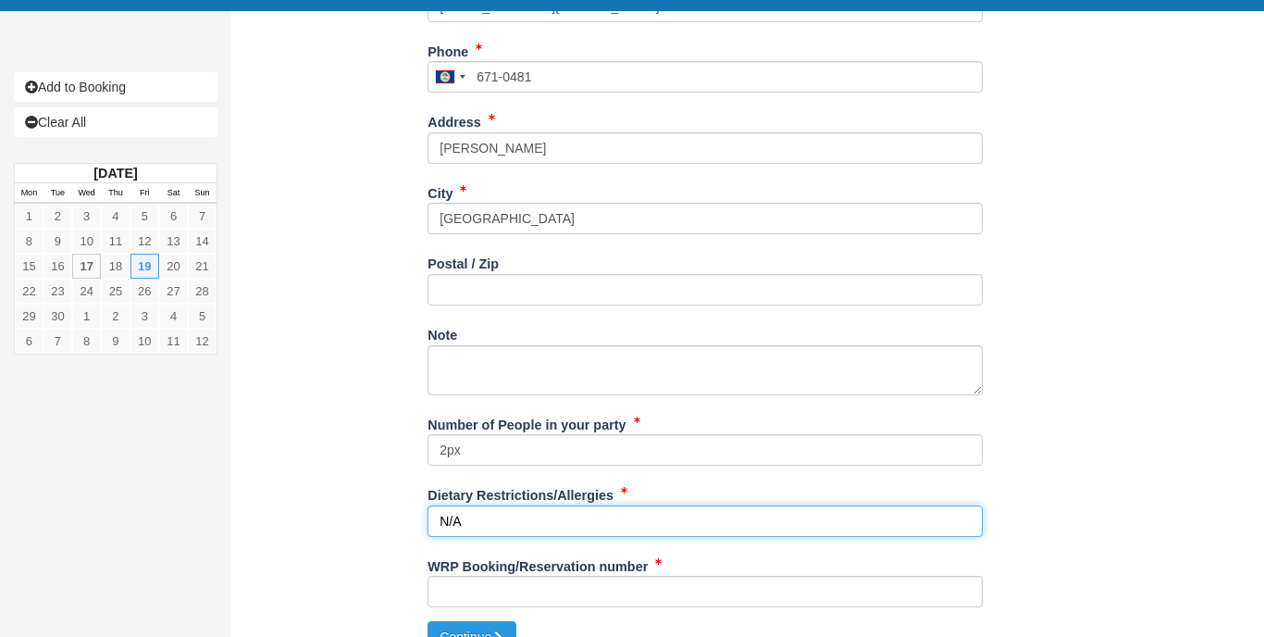
type input "N/A"
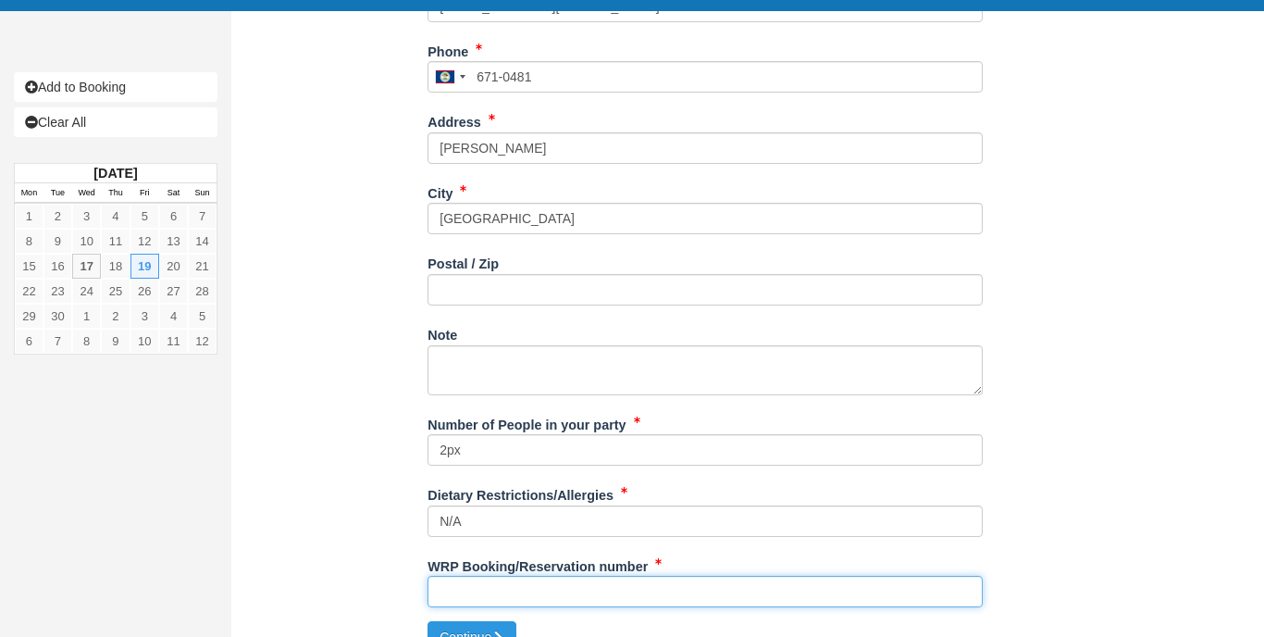
click at [515, 576] on input "WRP Booking/Reservation number" at bounding box center [705, 591] width 555 height 31
paste input "HMJ4ED442C"
type input "HMJ4ED442C"
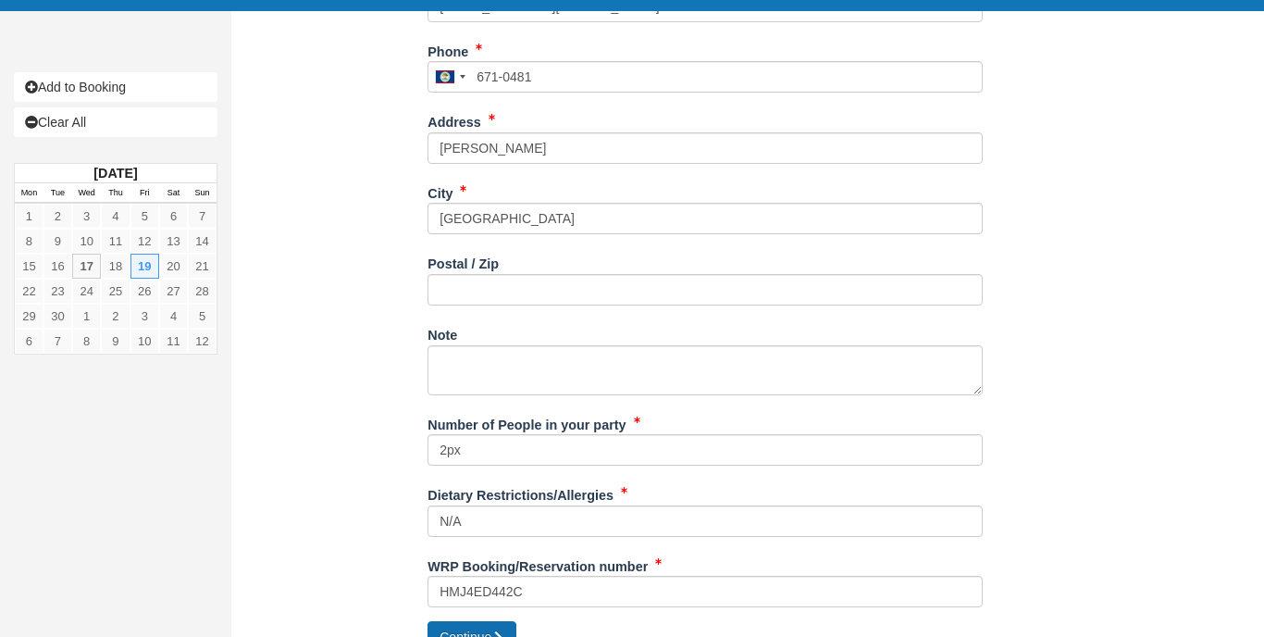
click at [504, 630] on icon "submit" at bounding box center [497, 636] width 13 height 13
type input "+5016710481"
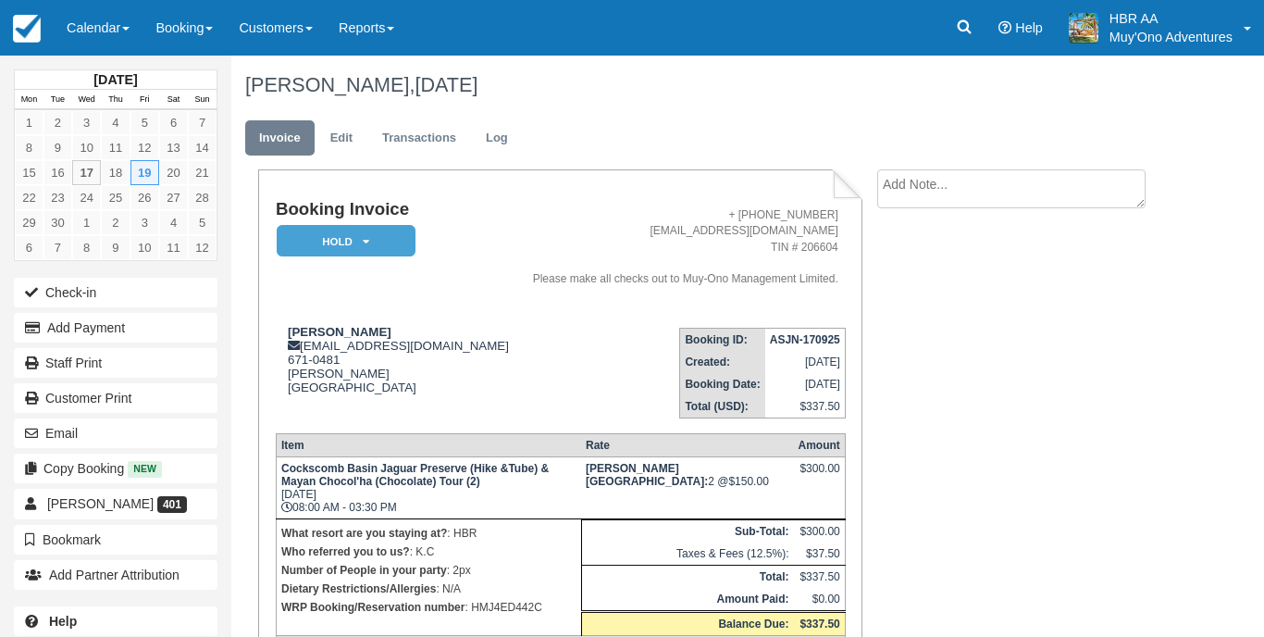
click at [387, 220] on td "Booking Invoice HOLD   Pending Deposit Paid Cancelled Void Muy'Ono Resorts Swee…" at bounding box center [396, 256] width 240 height 113
click at [391, 239] on em "HOLD" at bounding box center [346, 241] width 139 height 32
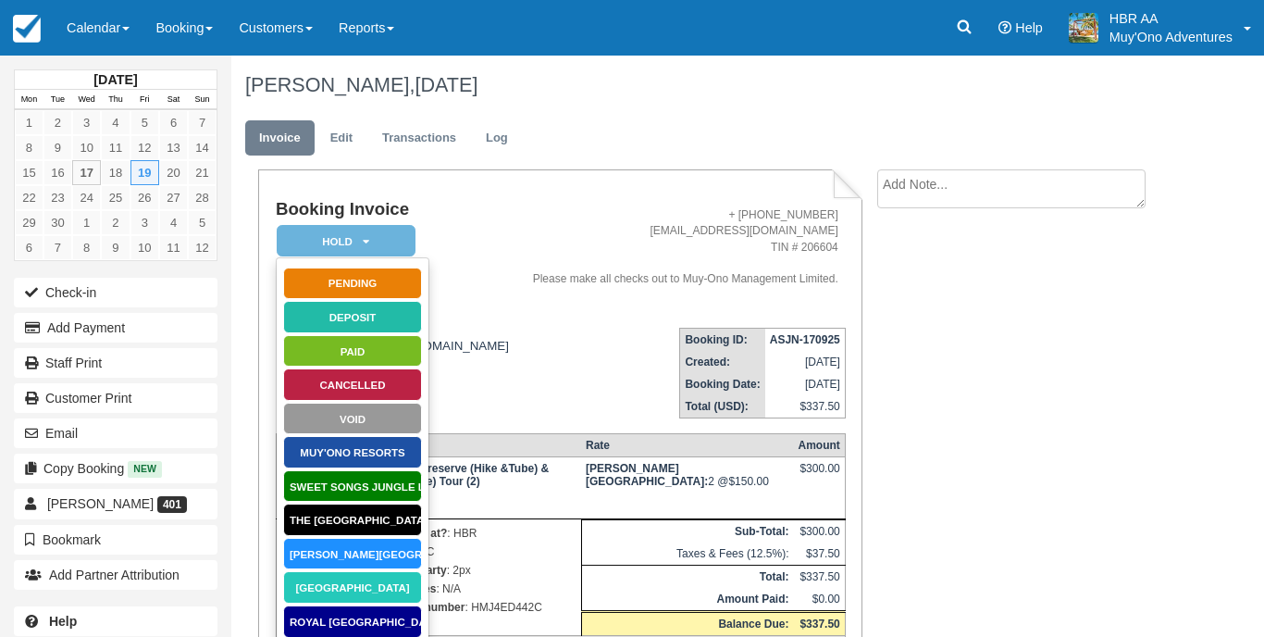
click at [373, 539] on link "[PERSON_NAME][GEOGRAPHIC_DATA]" at bounding box center [352, 554] width 139 height 32
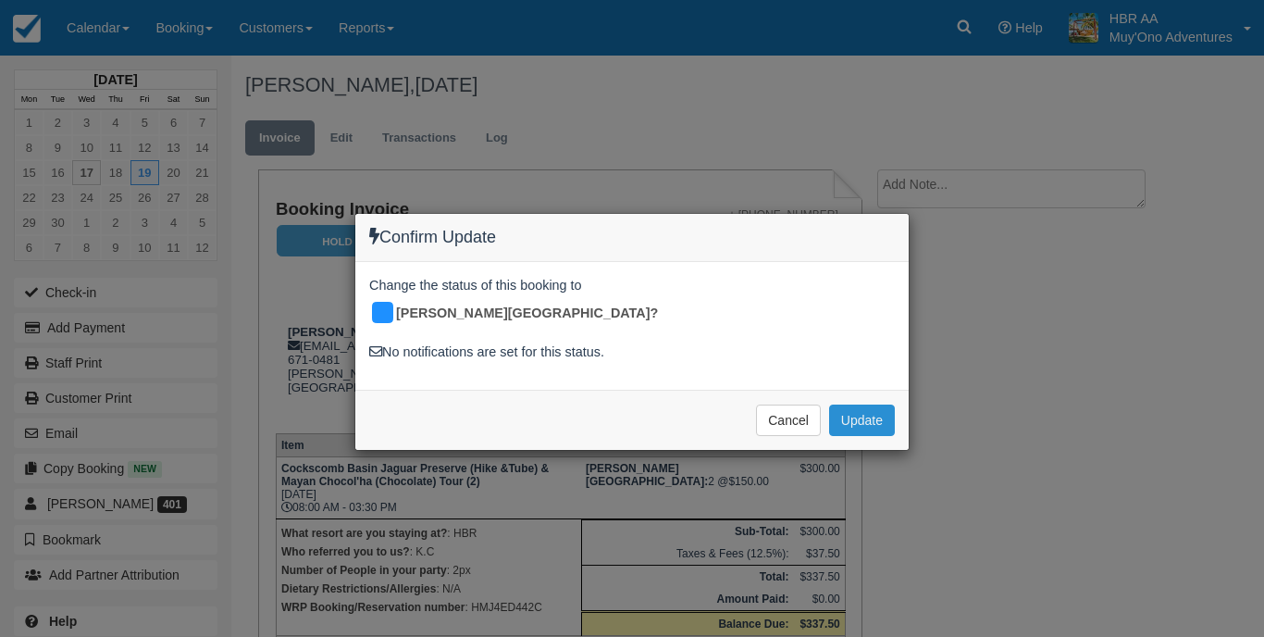
click at [863, 406] on button "Update" at bounding box center [862, 419] width 66 height 31
